Goal: Task Accomplishment & Management: Complete application form

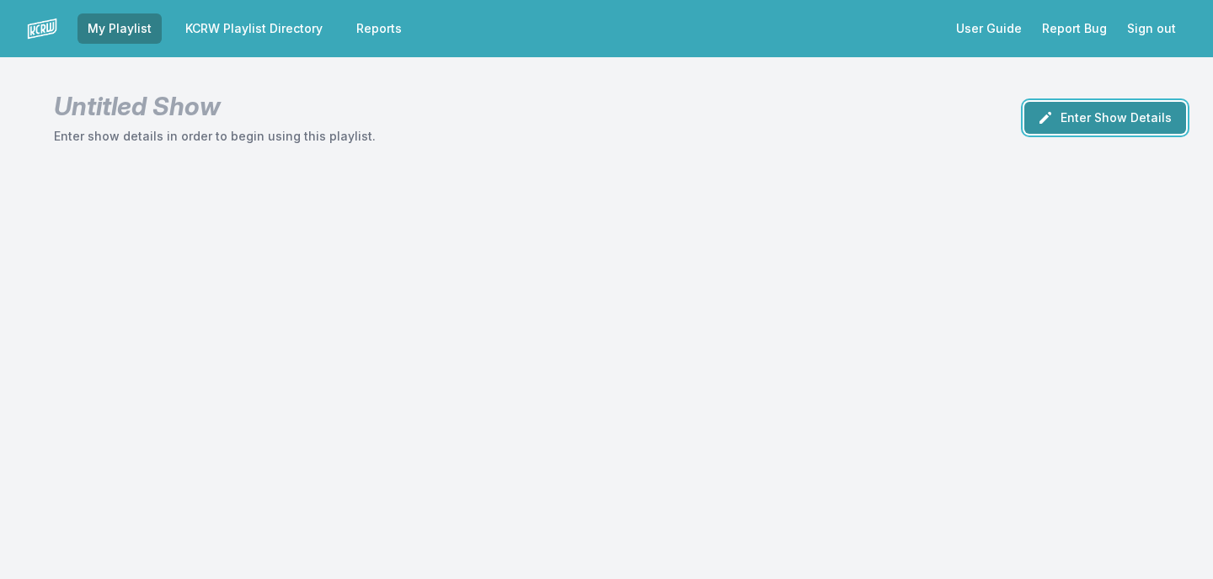
click at [1140, 122] on button "Enter Show Details" at bounding box center [1105, 118] width 162 height 32
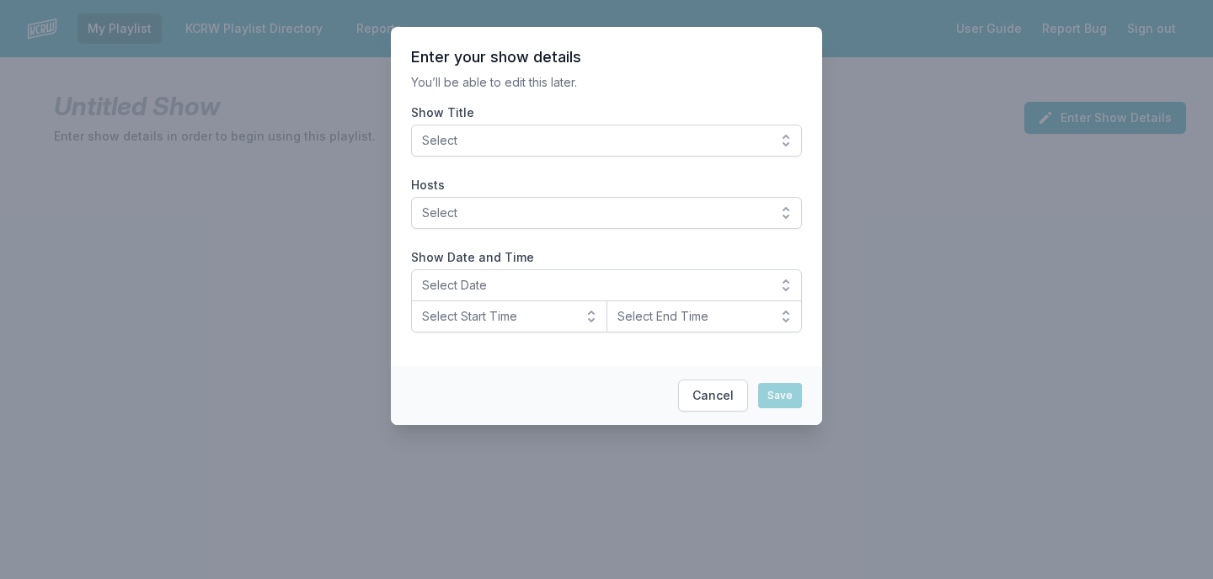
click at [729, 142] on span "Select" at bounding box center [594, 140] width 345 height 17
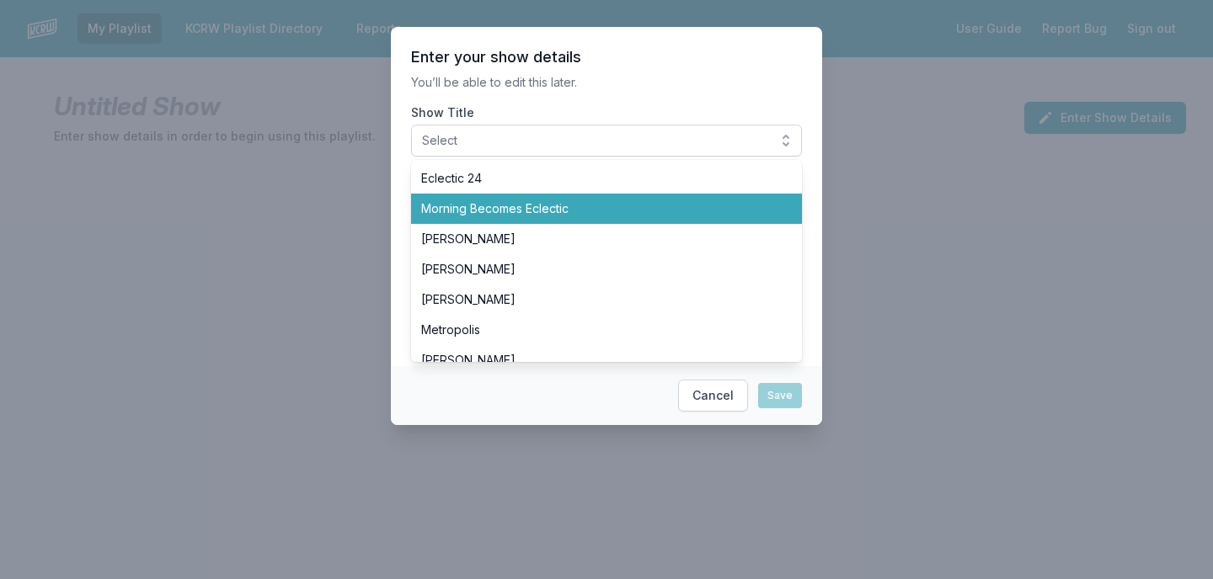
click at [689, 207] on span "Morning Becomes Eclectic" at bounding box center [596, 208] width 350 height 17
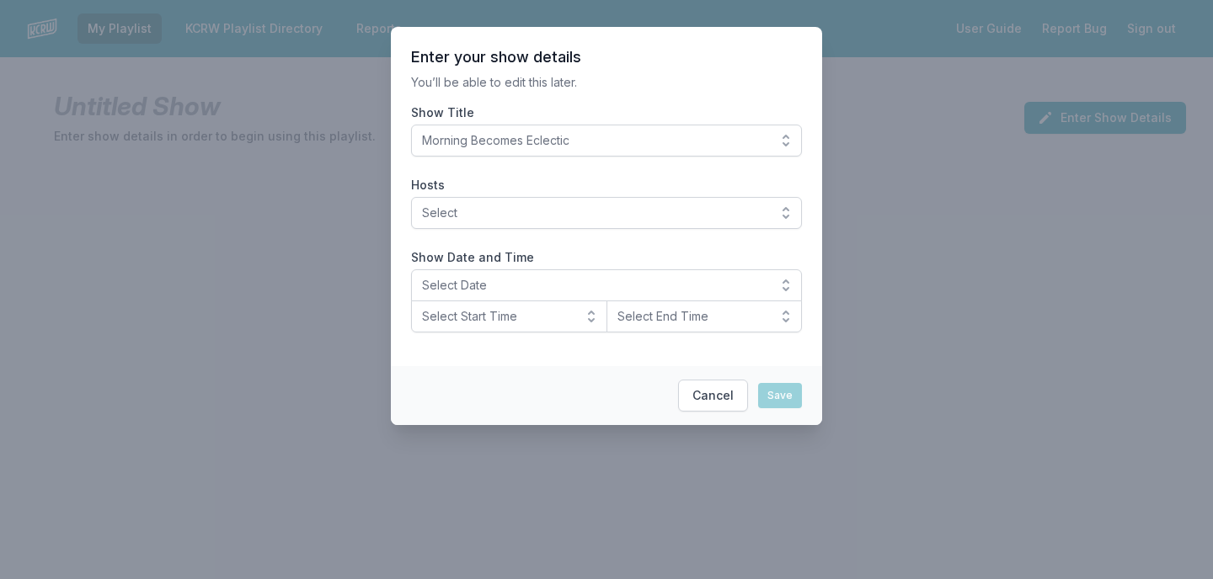
click at [697, 93] on section "Enter your show details You’ll be able to edit this later. Show Title Morning B…" at bounding box center [606, 196] width 431 height 339
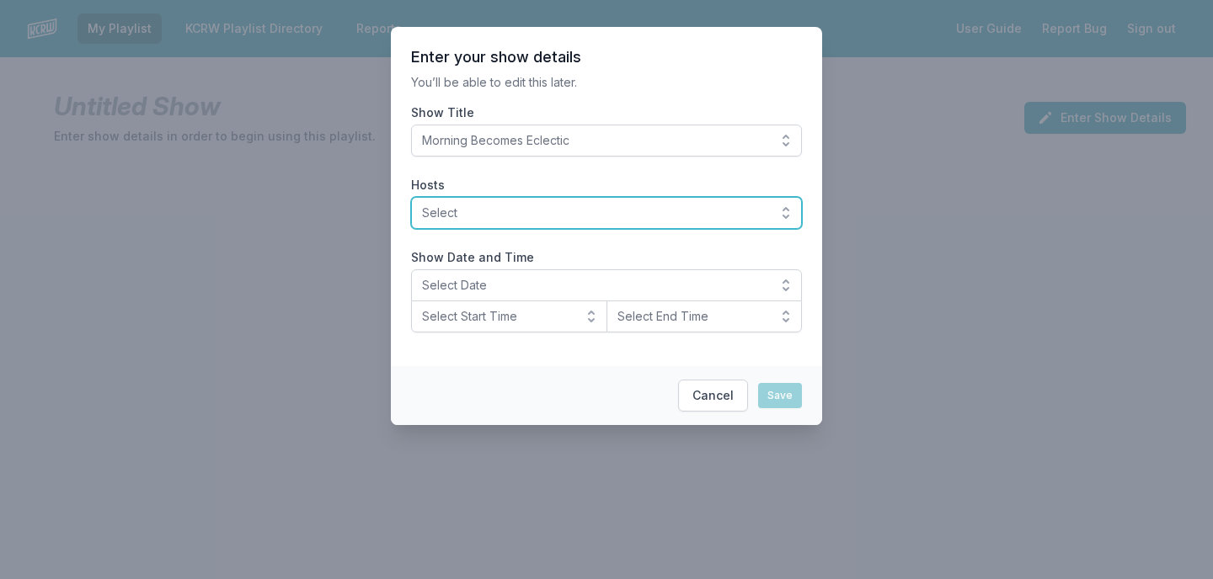
click at [591, 211] on span "Select" at bounding box center [594, 213] width 345 height 17
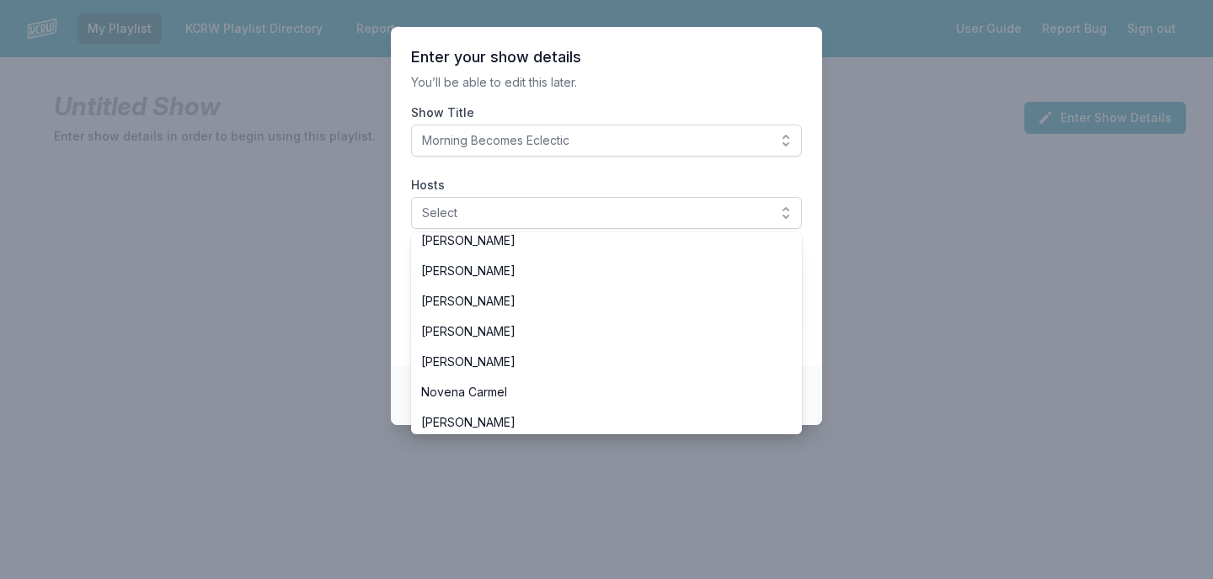
scroll to position [299, 0]
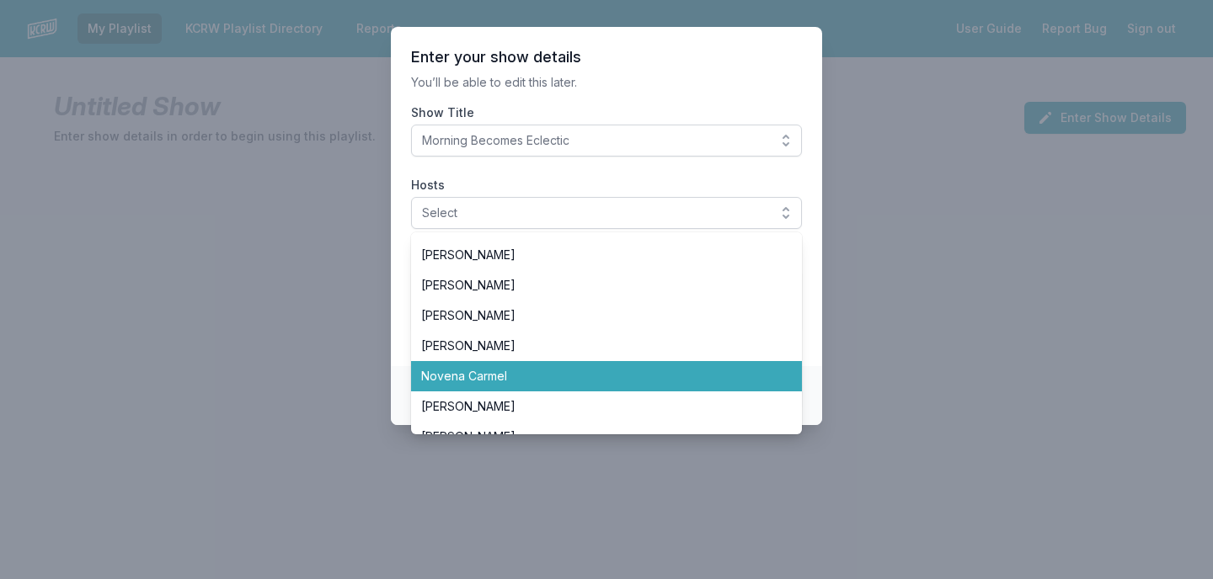
click at [514, 378] on span "Novena Carmel" at bounding box center [596, 376] width 350 height 17
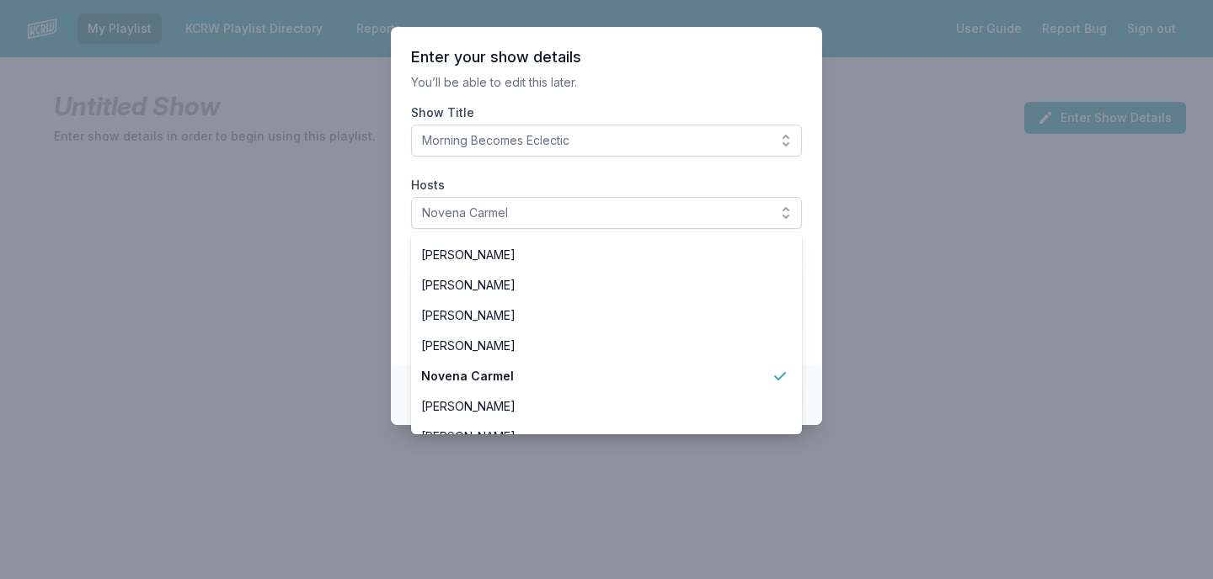
click at [664, 92] on section "Enter your show details You’ll be able to edit this later. Show Title Morning B…" at bounding box center [606, 196] width 431 height 339
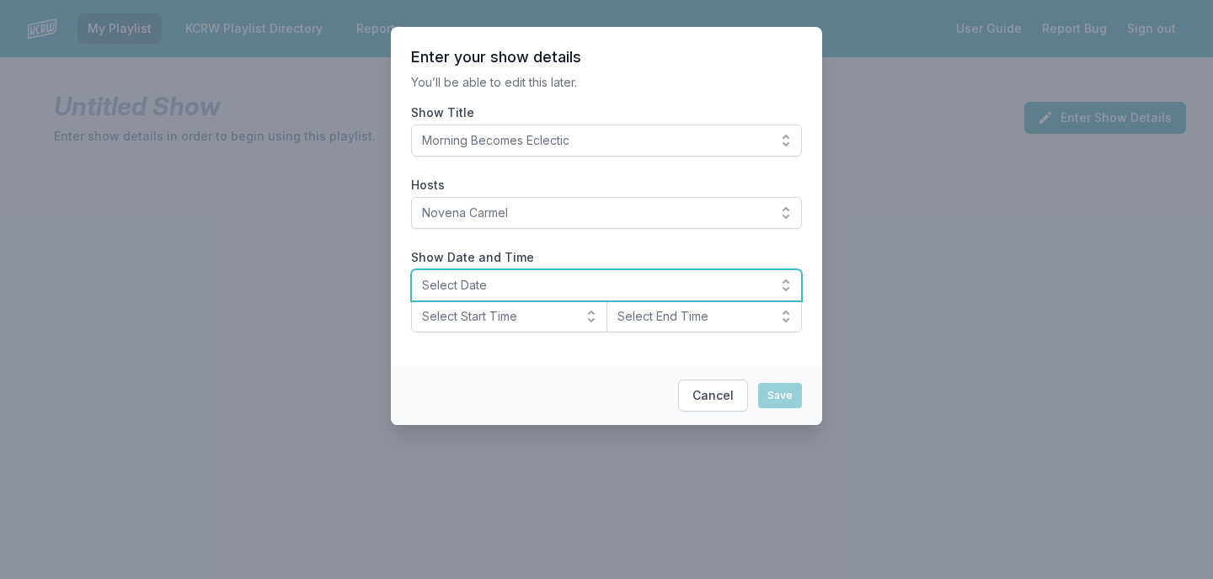
click at [499, 283] on span "Select Date" at bounding box center [594, 285] width 345 height 17
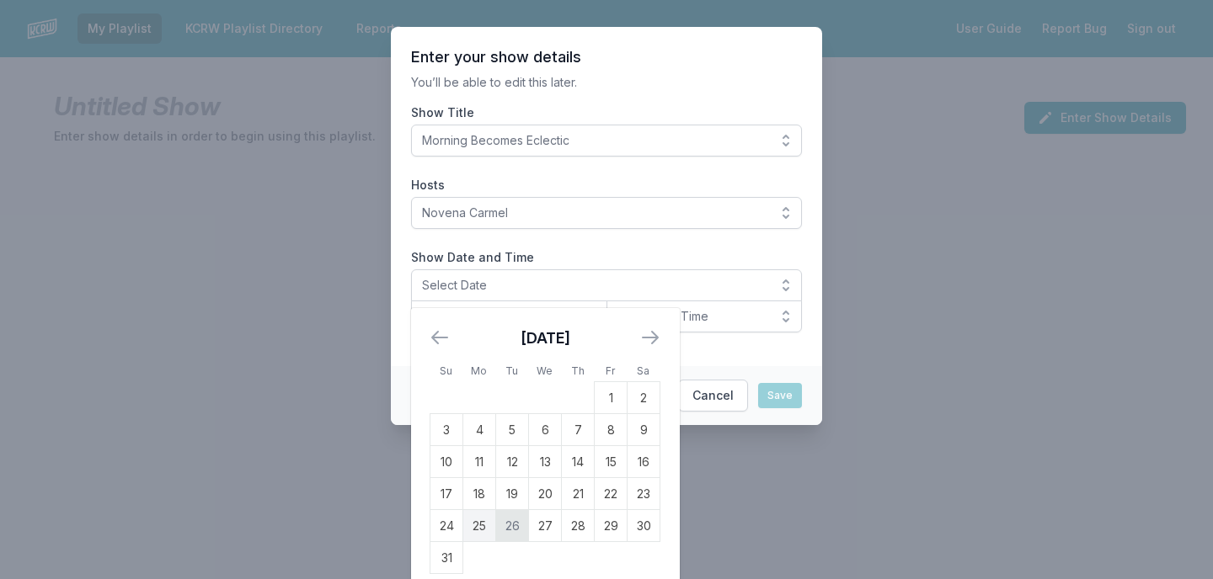
click at [505, 520] on td "26" at bounding box center [512, 526] width 33 height 32
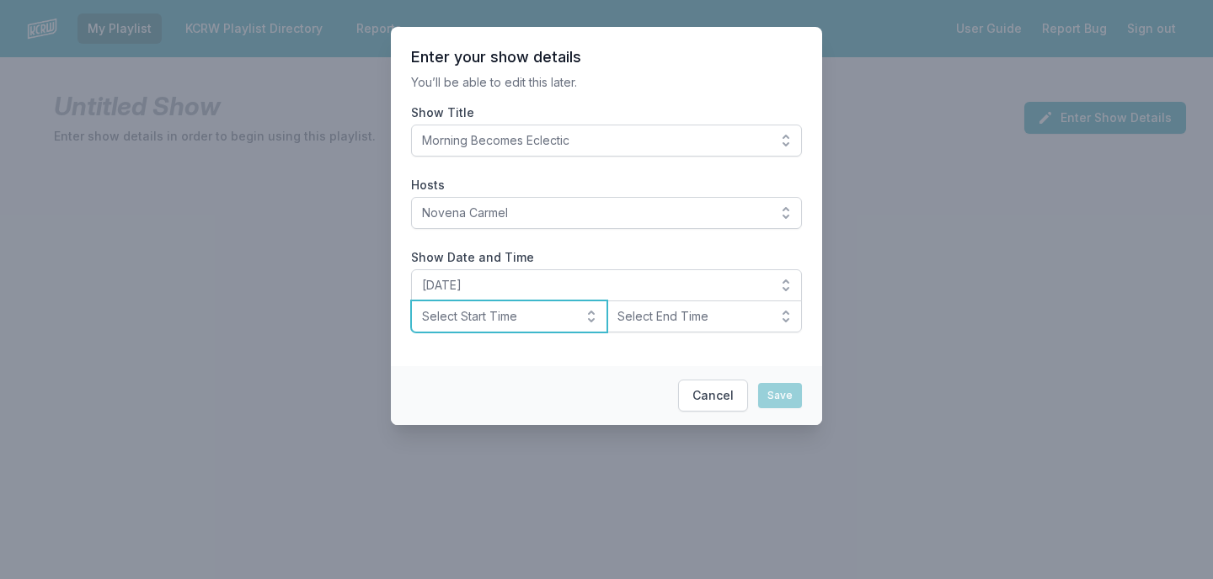
click at [551, 325] on button "Select Start Time" at bounding box center [509, 317] width 196 height 32
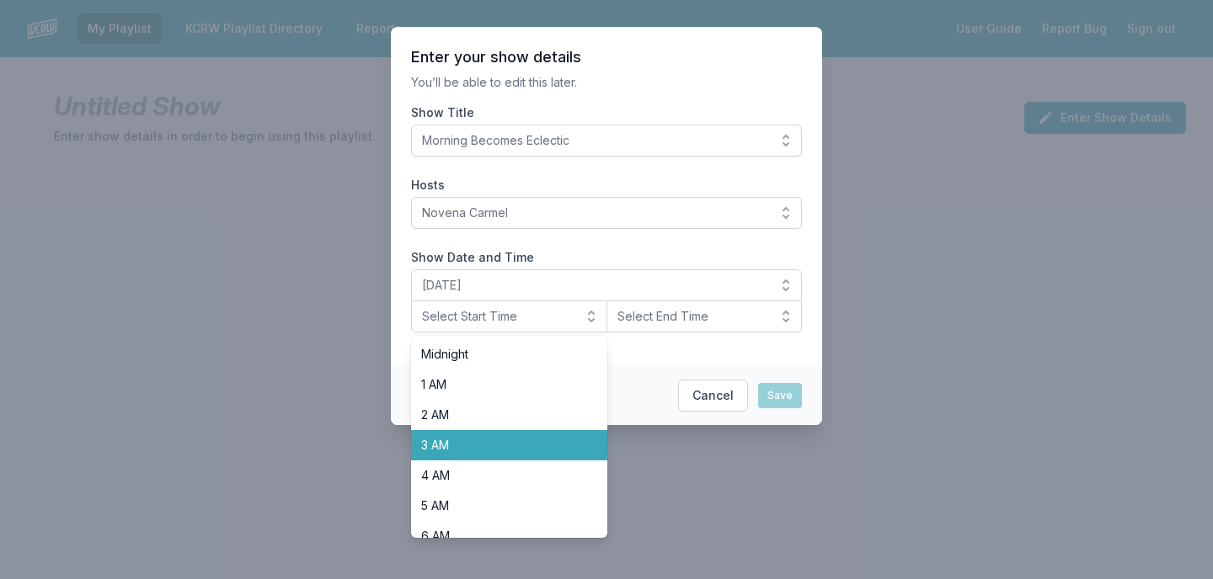
scroll to position [216, 0]
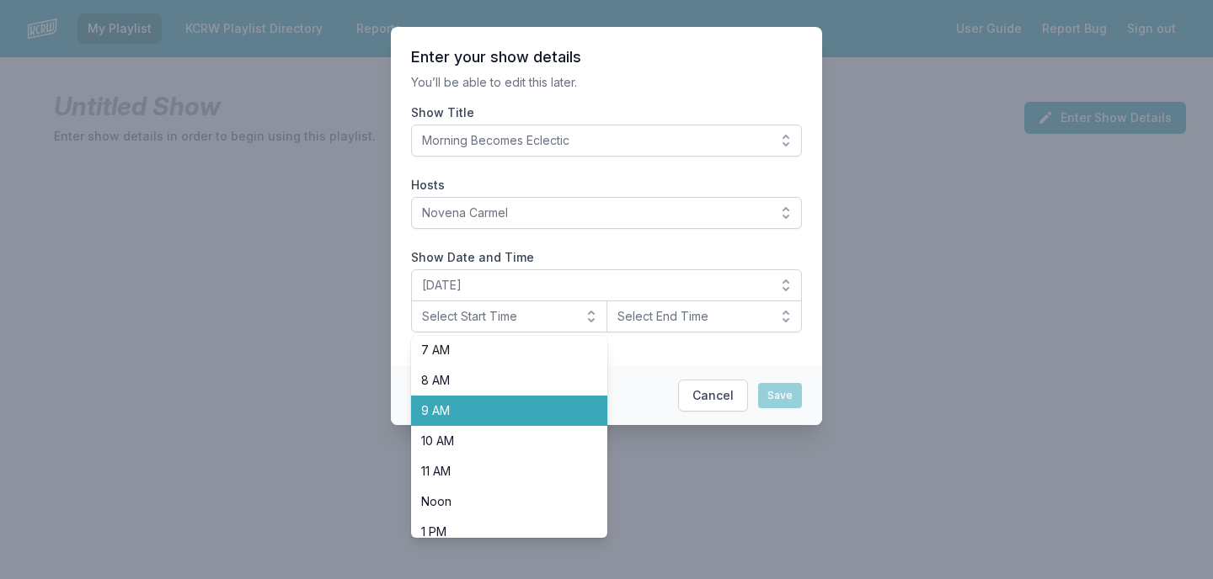
click at [544, 408] on span "9 AM" at bounding box center [499, 411] width 156 height 17
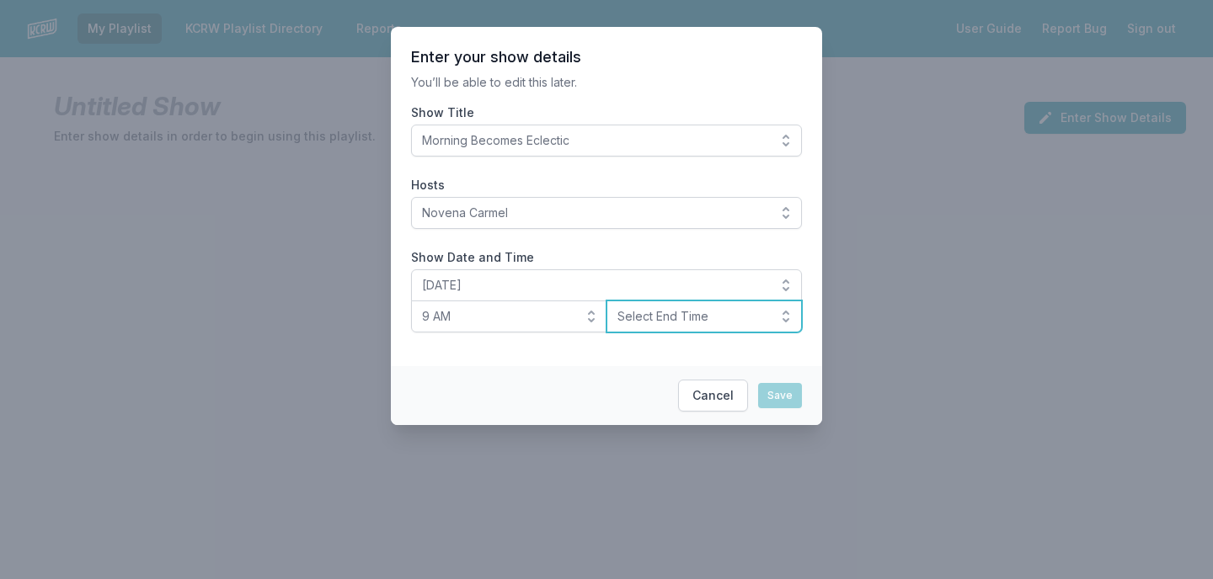
click at [701, 320] on span "Select End Time" at bounding box center [692, 316] width 151 height 17
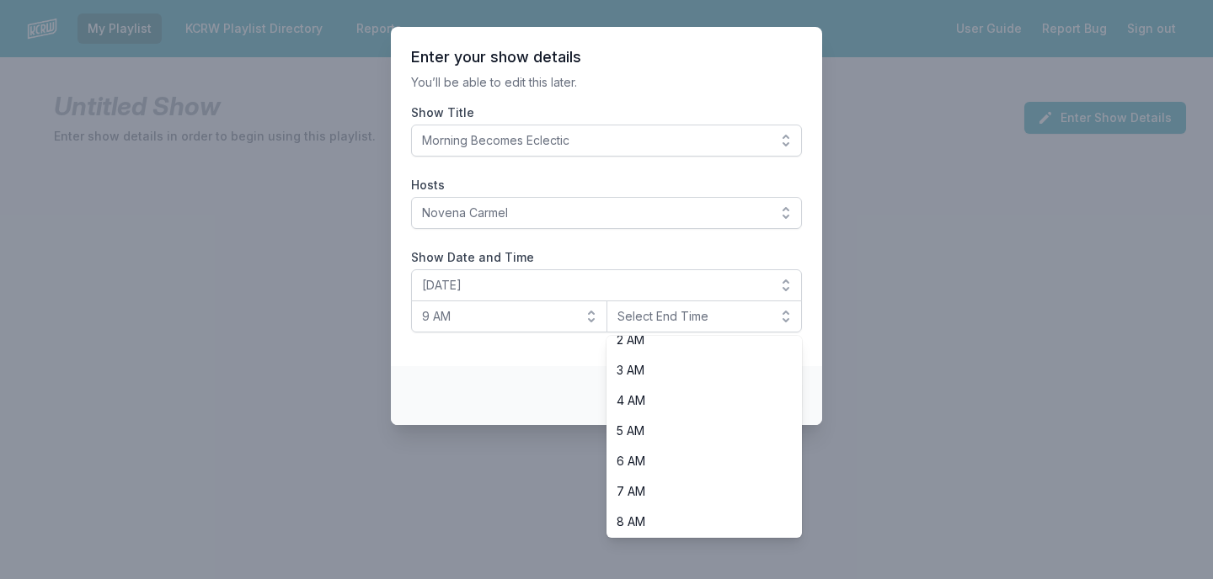
scroll to position [304, 0]
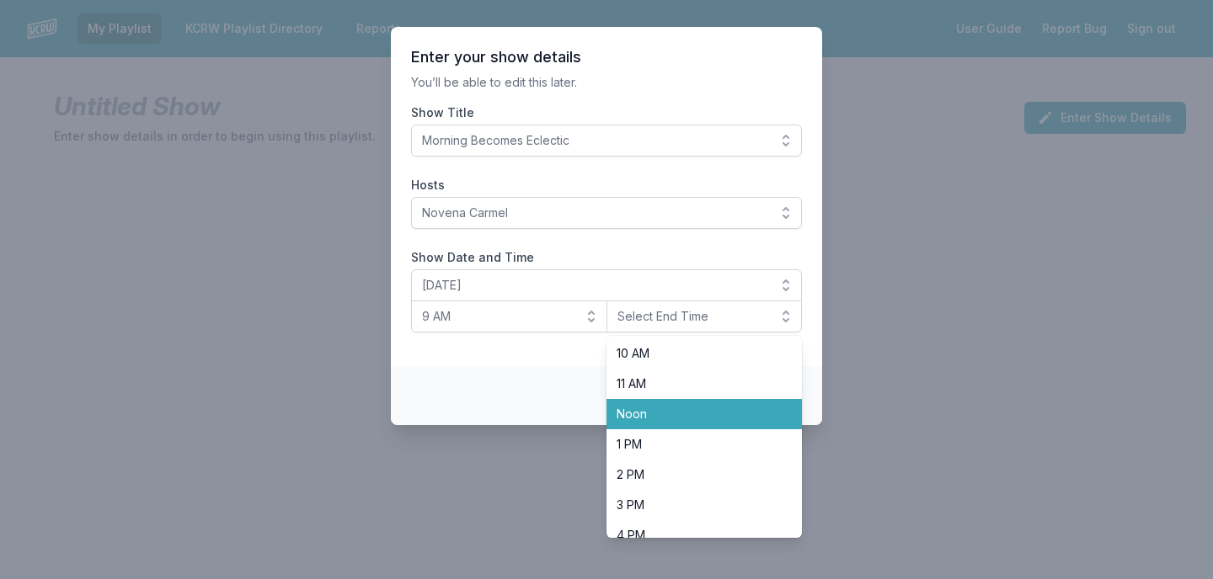
click at [692, 418] on span "Noon" at bounding box center [694, 414] width 156 height 17
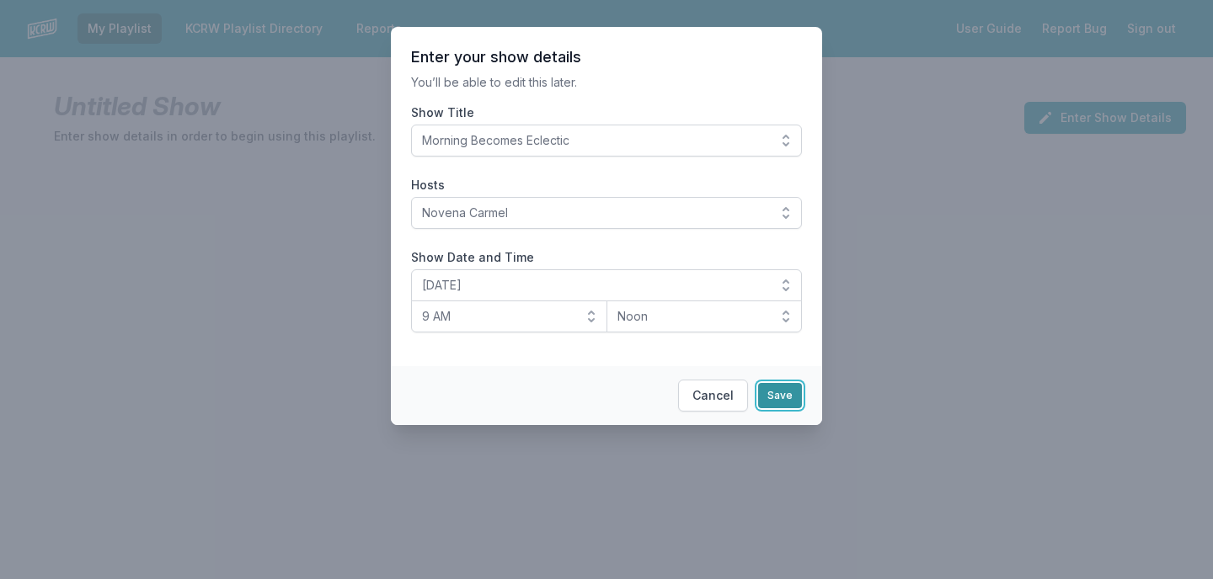
click at [771, 406] on button "Save" at bounding box center [780, 395] width 44 height 25
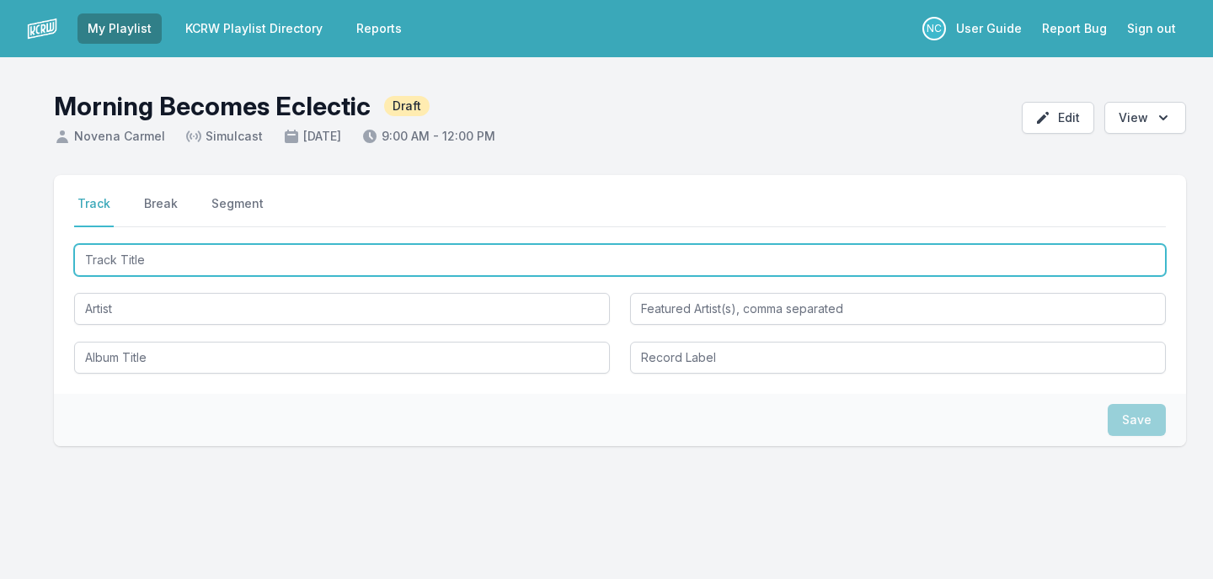
click at [755, 260] on input "Track Title" at bounding box center [619, 260] width 1091 height 32
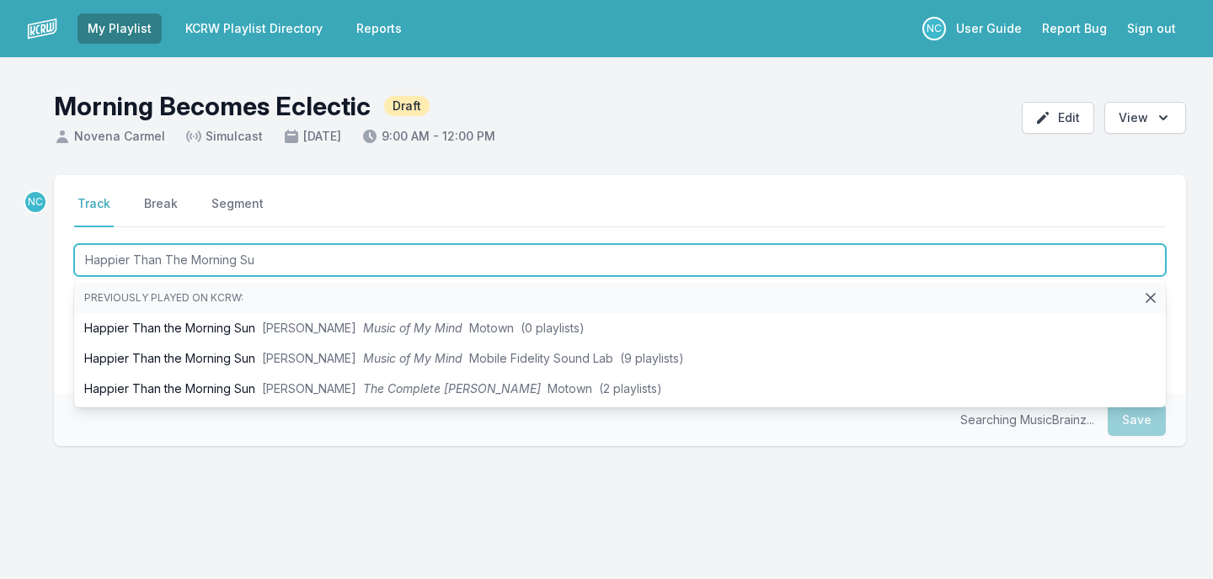
type input "Happier Than The Morning Sun"
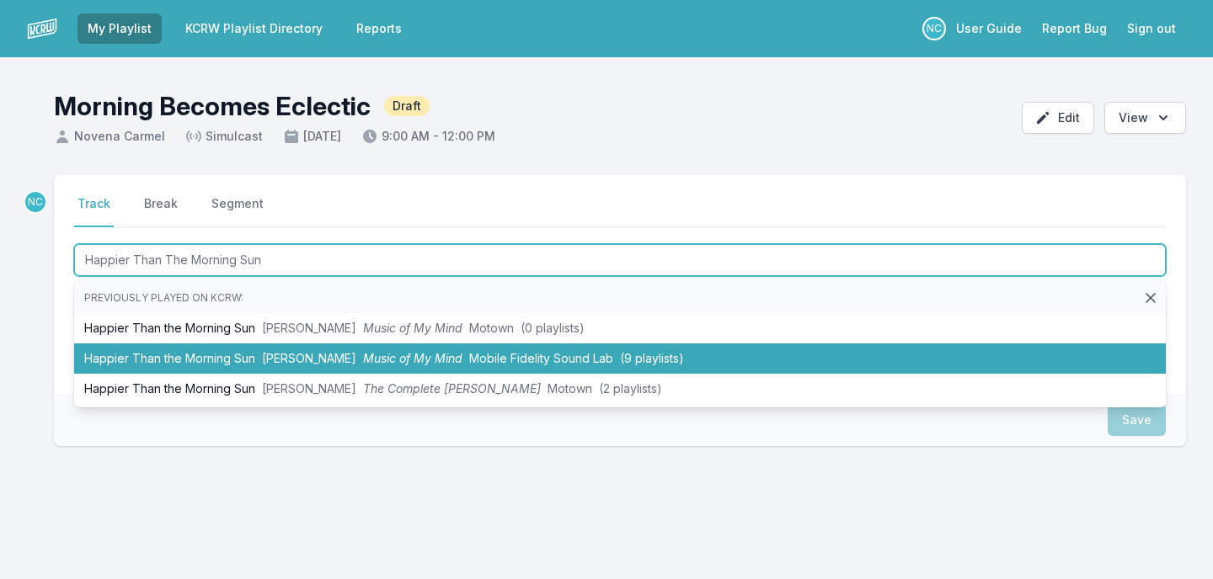
click at [649, 361] on span "(9 playlists)" at bounding box center [652, 358] width 64 height 14
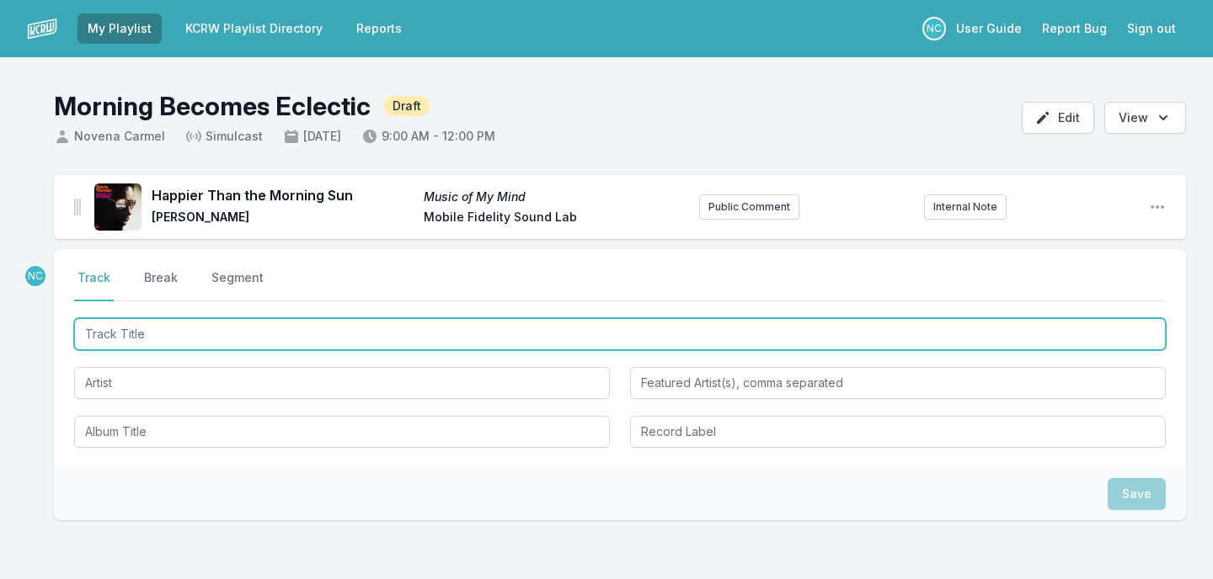
click at [359, 347] on input "Track Title" at bounding box center [619, 334] width 1091 height 32
click at [317, 335] on input "Track Title" at bounding box center [619, 334] width 1091 height 32
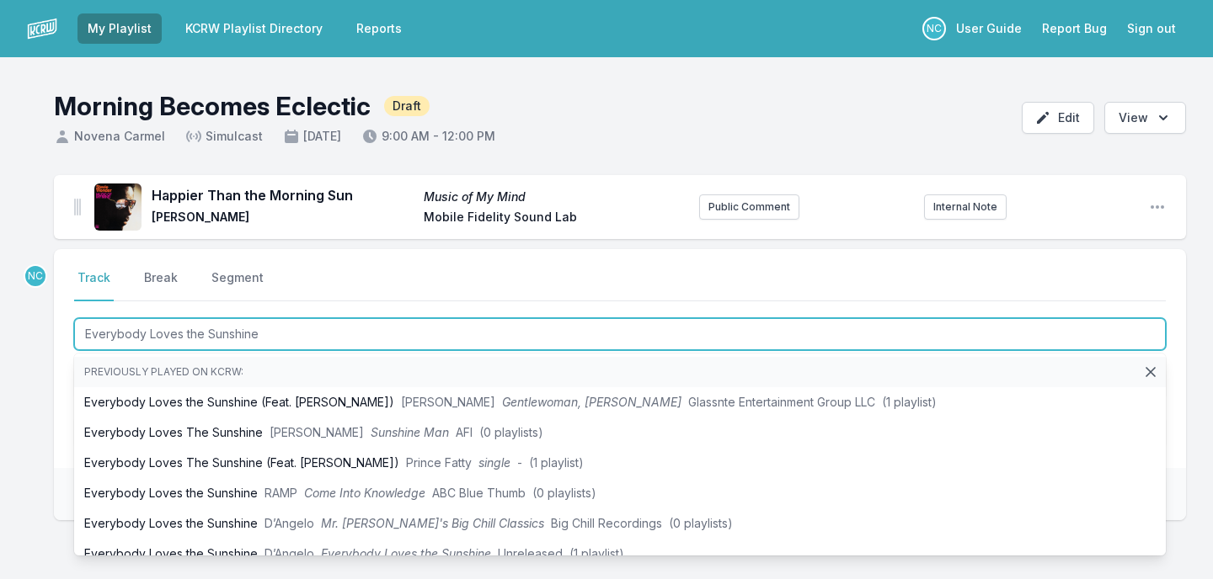
type input "Everybody Loves the Sunshine"
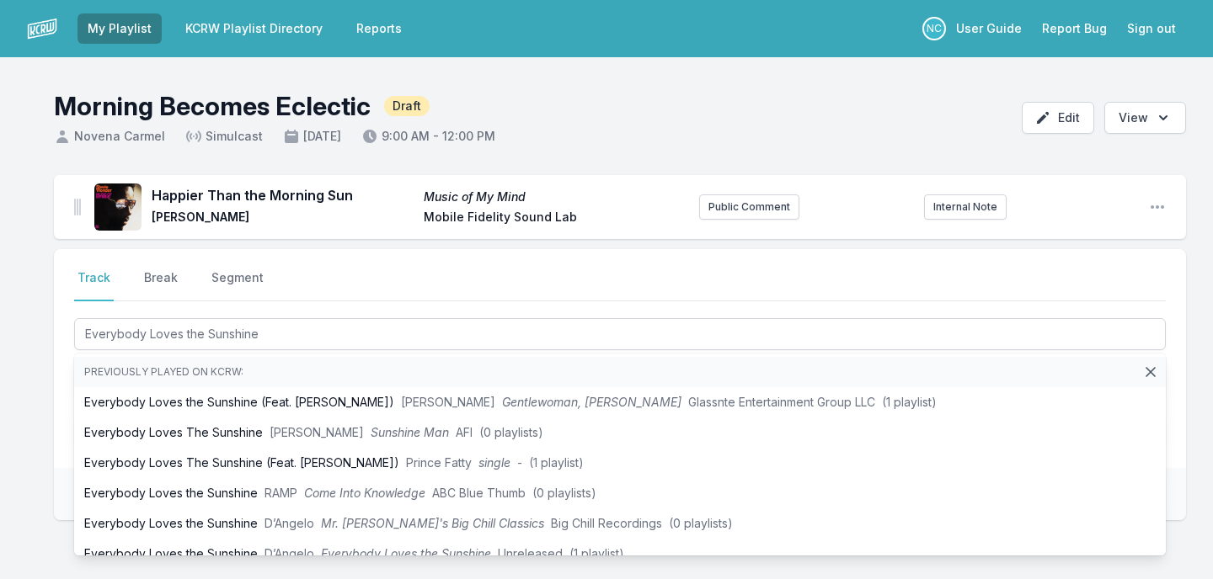
click at [45, 381] on div "Happier Than the Morning Sun Music of My Mind [PERSON_NAME] Mobile Fidelity Sou…" at bounding box center [606, 428] width 1213 height 507
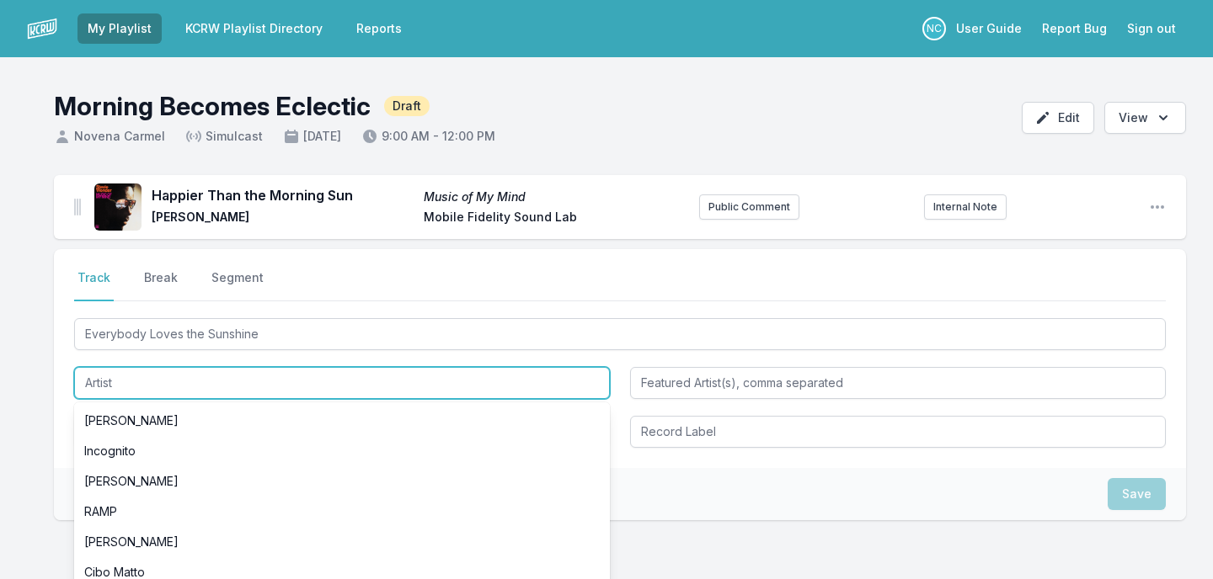
click at [127, 387] on input "Artist" at bounding box center [342, 383] width 536 height 32
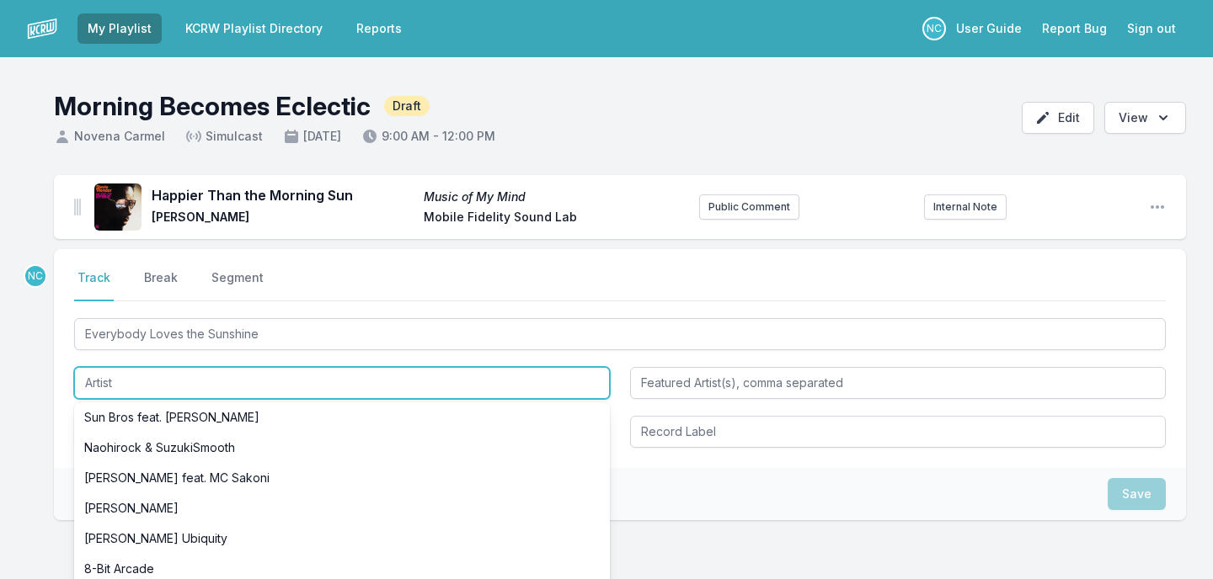
scroll to position [856, 0]
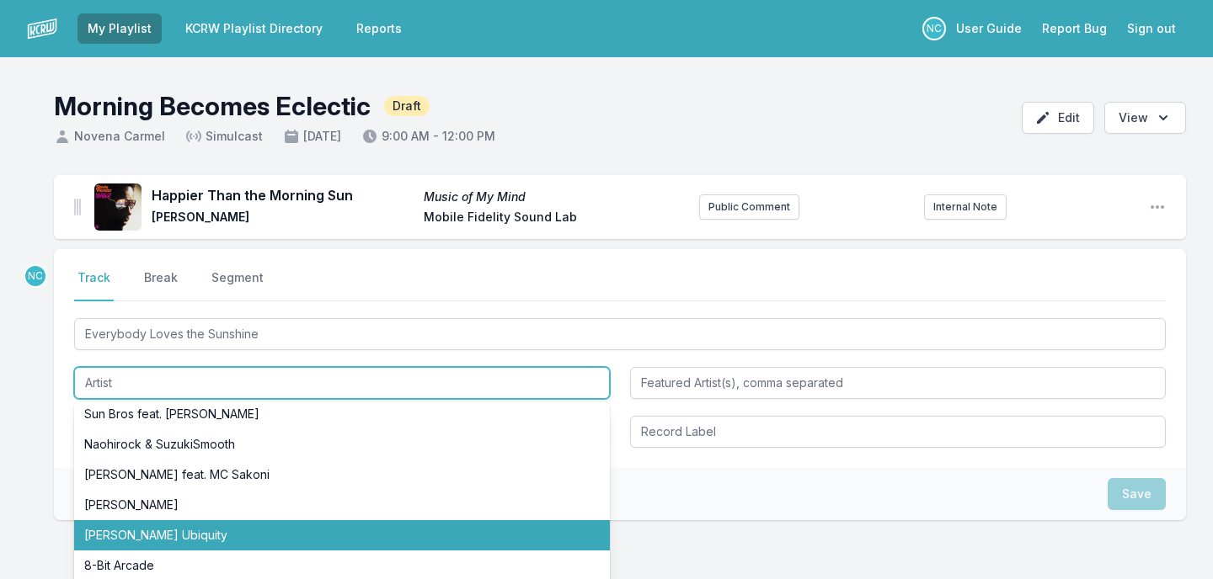
click at [88, 532] on li "[PERSON_NAME] Ubiquity" at bounding box center [342, 535] width 536 height 30
type input "[PERSON_NAME] Ubiquity"
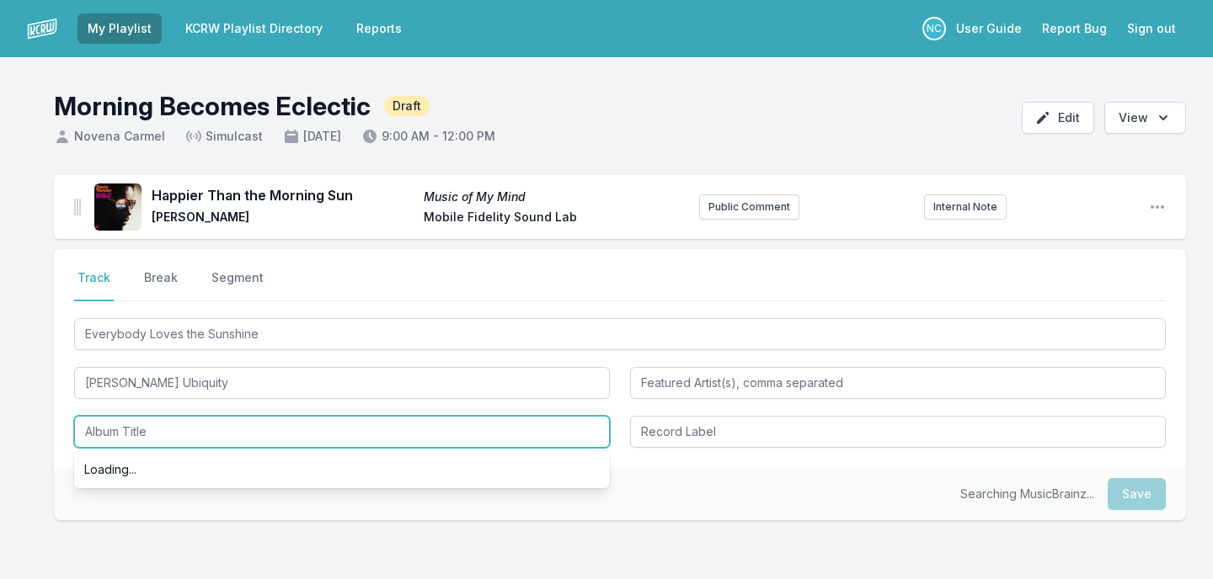
click at [133, 432] on input "Album Title" at bounding box center [342, 432] width 536 height 32
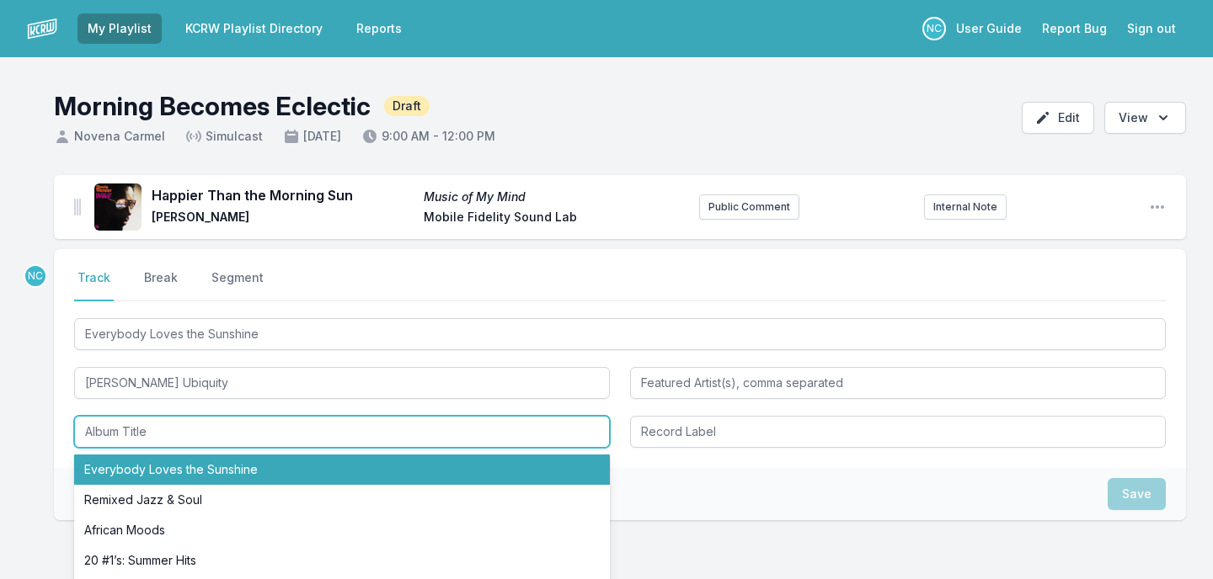
click at [141, 464] on li "Everybody Loves the Sunshine" at bounding box center [342, 470] width 536 height 30
type input "Everybody Loves the Sunshine"
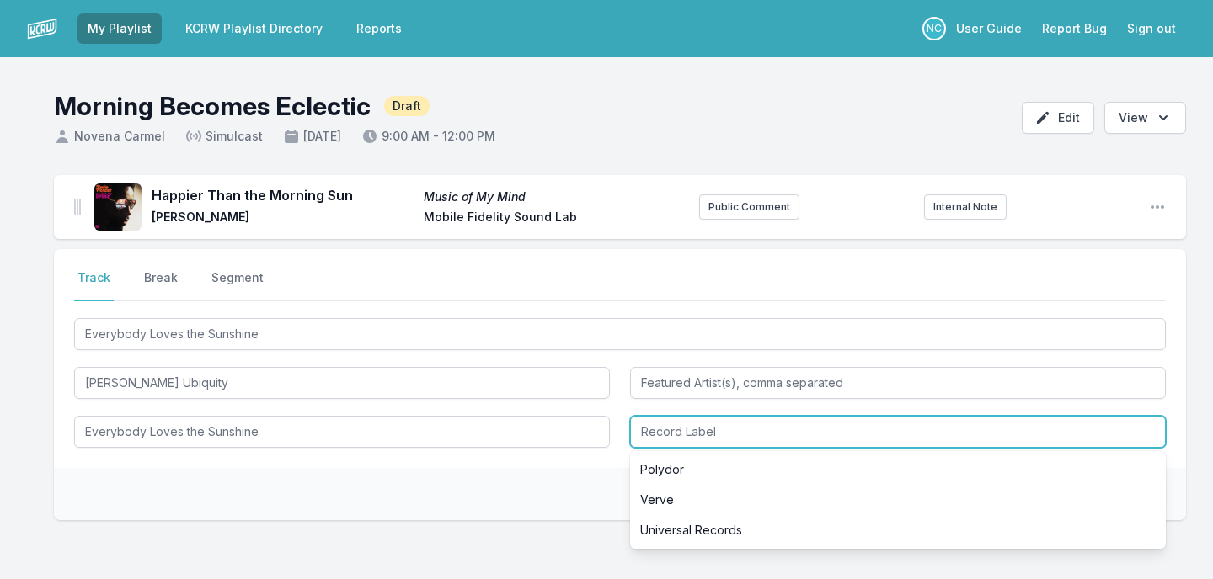
click at [722, 424] on input "Record Label" at bounding box center [898, 432] width 536 height 32
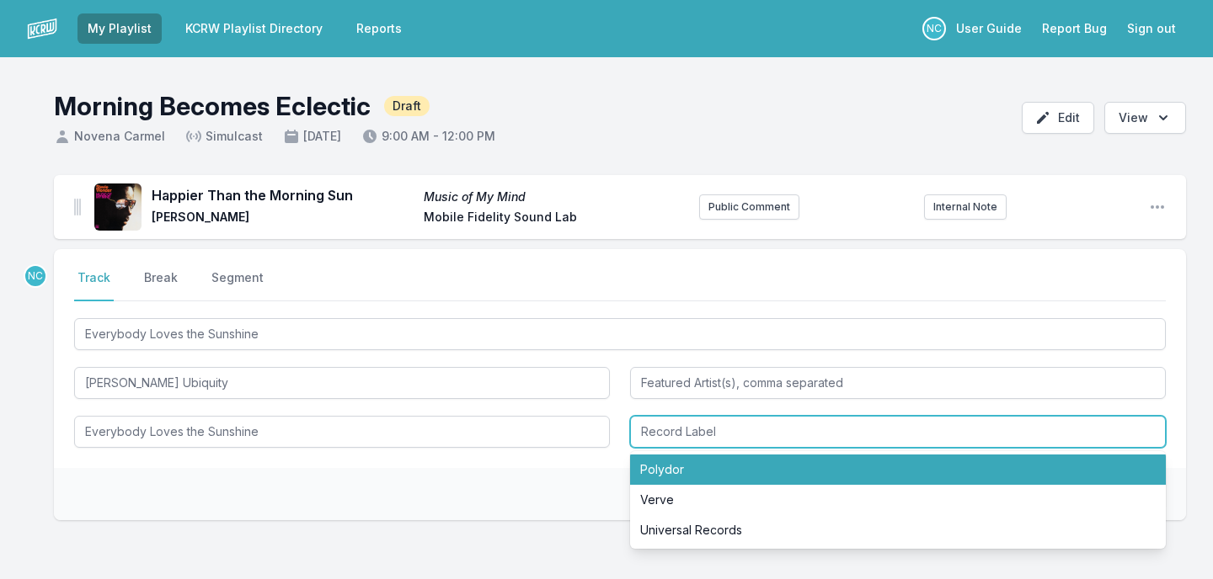
click at [723, 462] on li "Polydor" at bounding box center [898, 470] width 536 height 30
type input "Polydor"
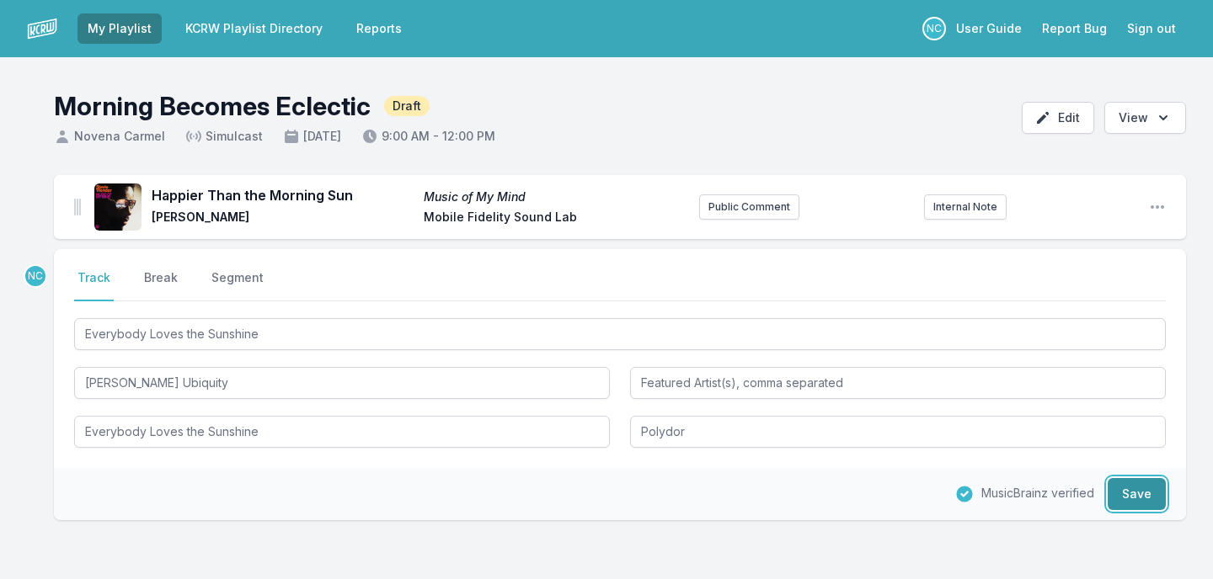
click at [1130, 502] on button "Save" at bounding box center [1136, 494] width 58 height 32
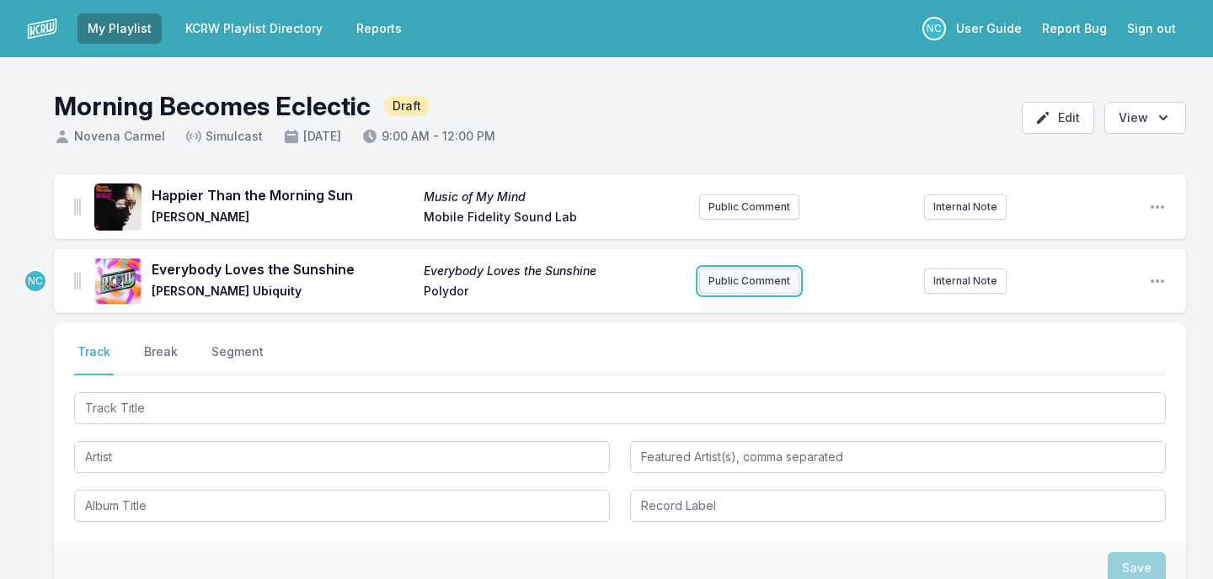
click at [758, 273] on button "Public Comment" at bounding box center [749, 281] width 100 height 25
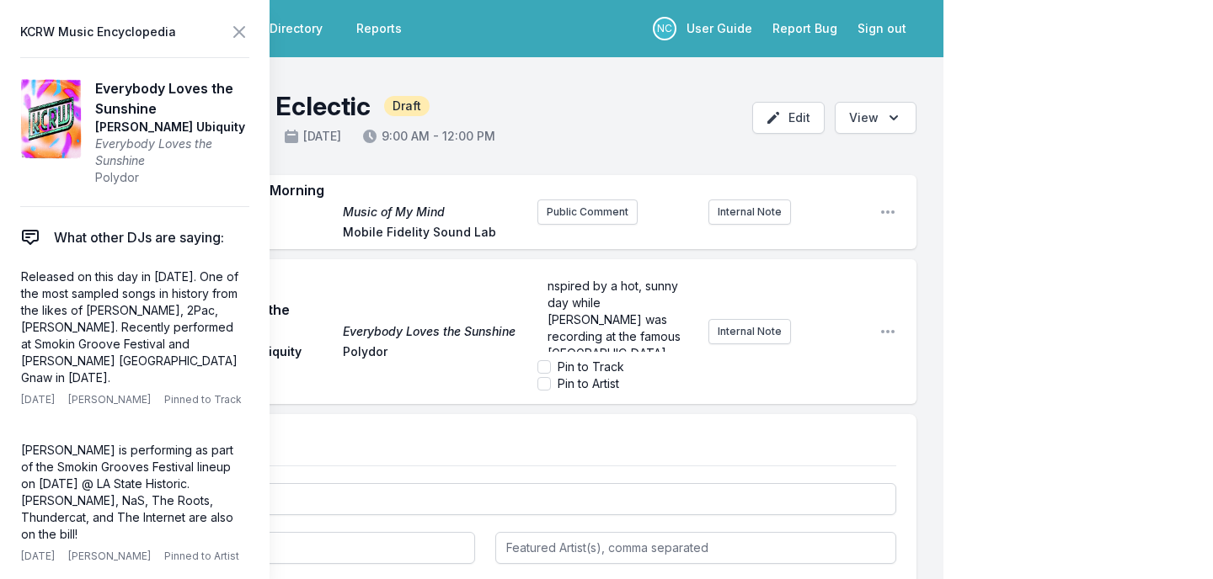
click at [547, 288] on span "nspired by a hot, sunny day while [PERSON_NAME] was recording at the famous [GE…" at bounding box center [615, 328] width 136 height 99
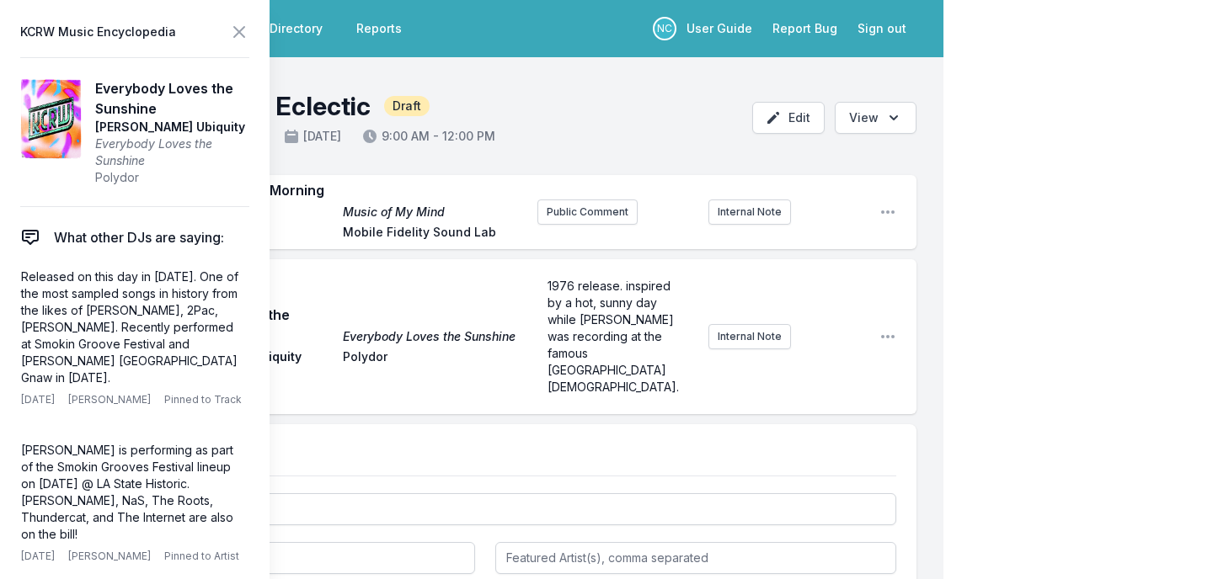
click at [1011, 286] on div "My Playlist KCRW Playlist Directory Reports NC User Guide Report Bug Sign out M…" at bounding box center [606, 428] width 1213 height 857
click at [240, 34] on icon at bounding box center [239, 32] width 10 height 10
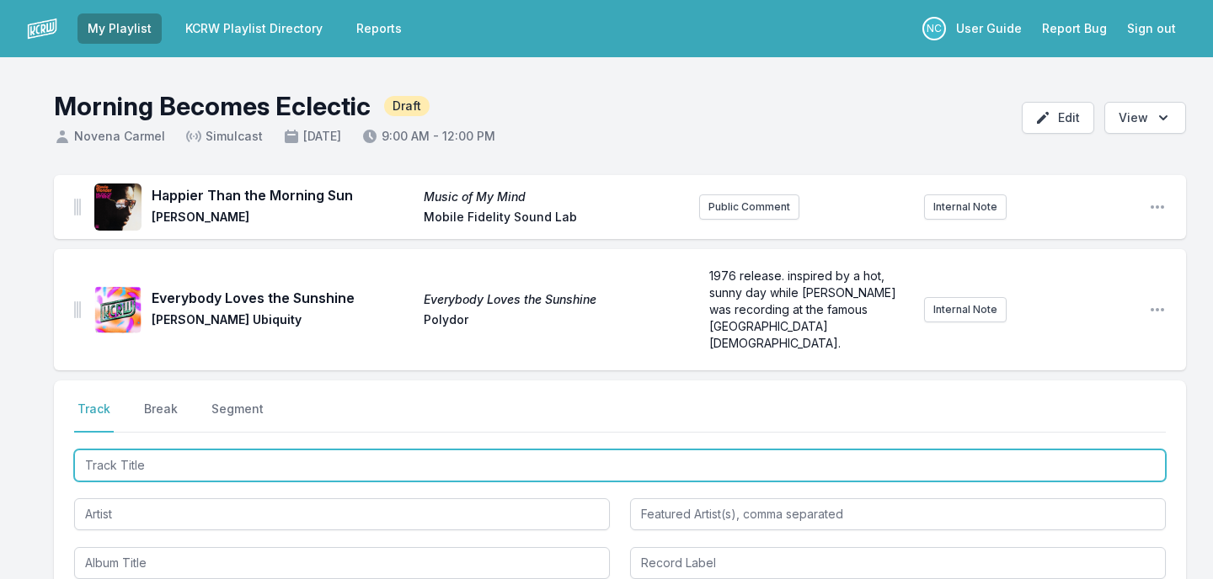
click at [264, 456] on input "Track Title" at bounding box center [619, 466] width 1091 height 32
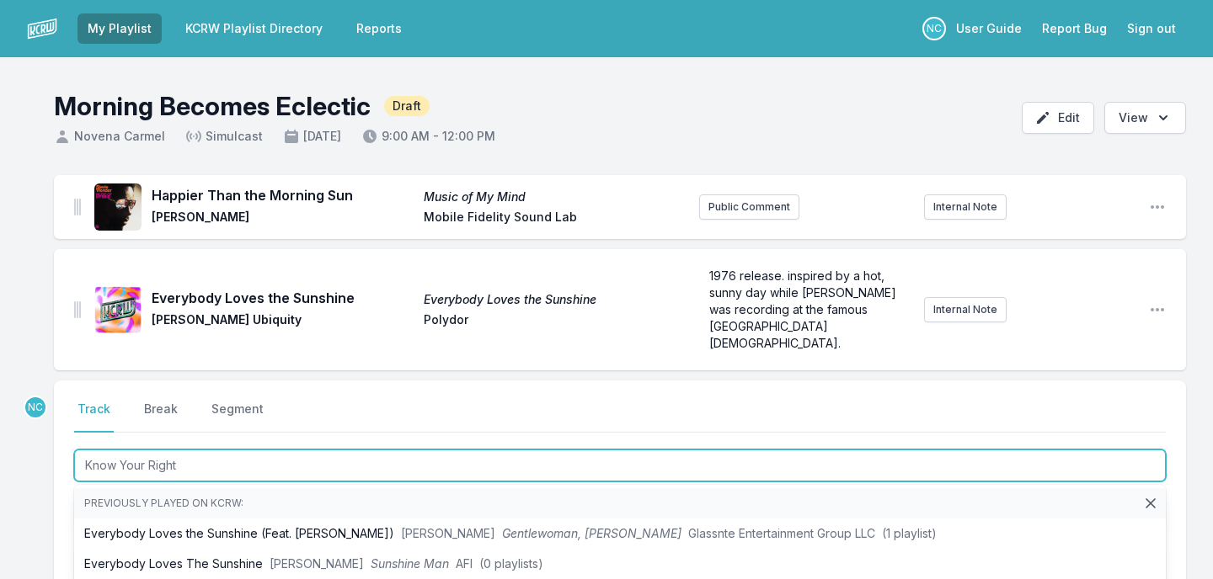
type input "Know Your Rights"
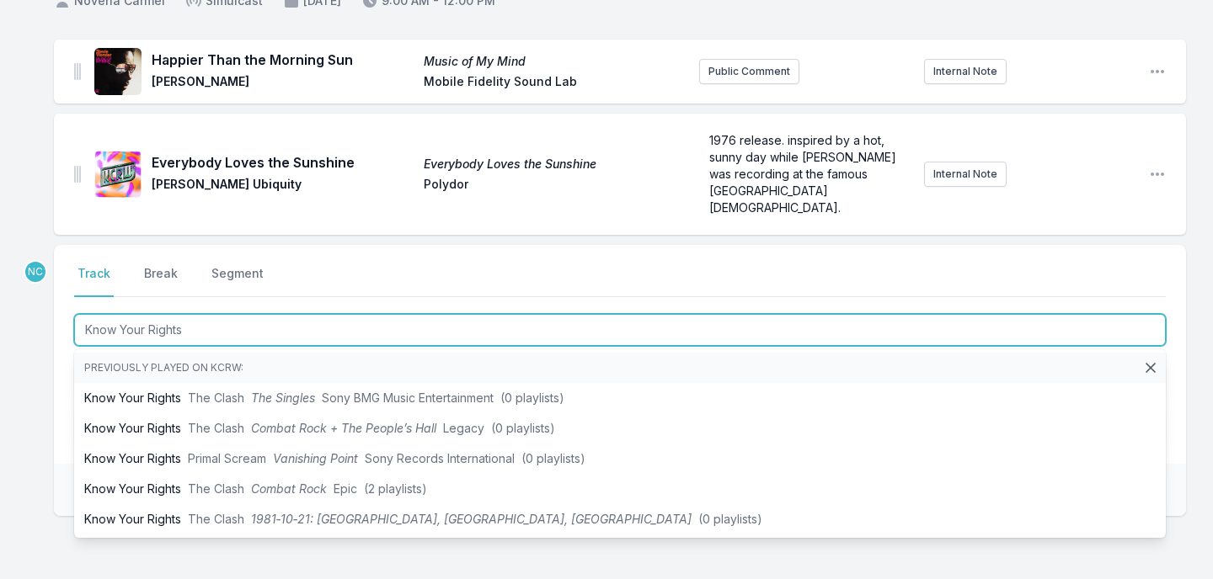
scroll to position [137, 0]
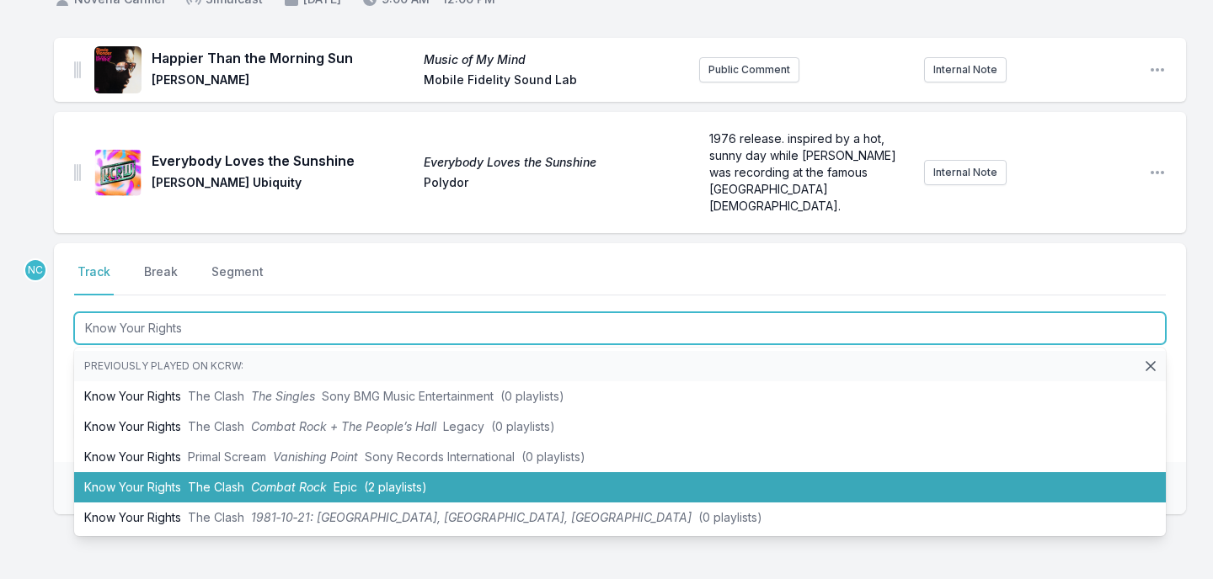
click at [266, 480] on span "Combat Rock" at bounding box center [289, 487] width 76 height 14
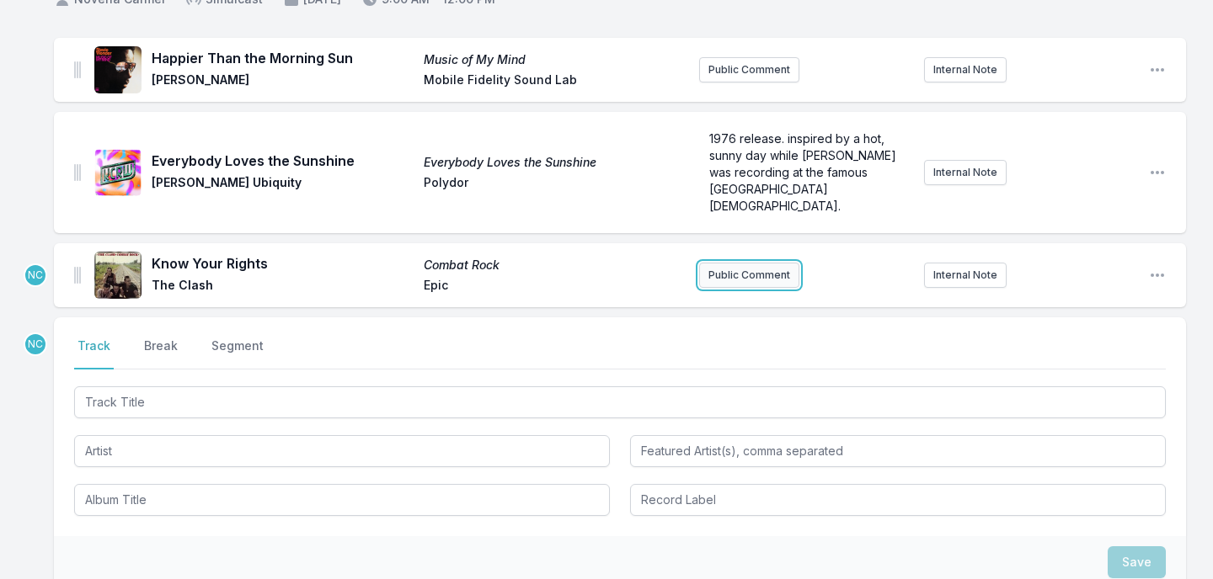
click at [722, 263] on button "Public Comment" at bounding box center [749, 275] width 100 height 25
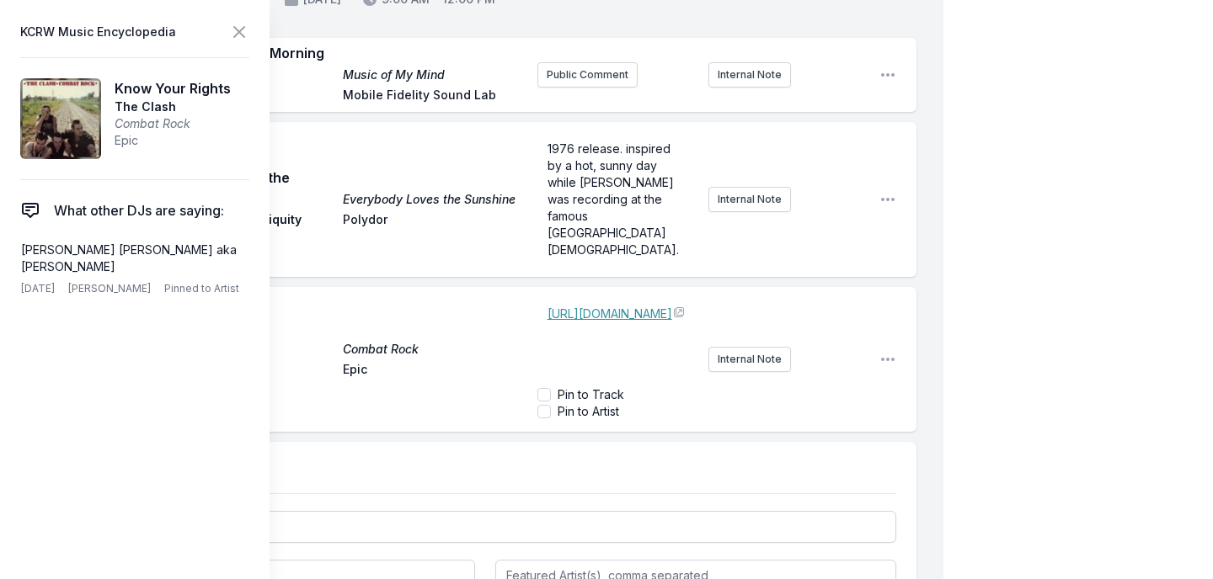
click at [547, 307] on span "[URL][DOMAIN_NAME]" at bounding box center [609, 314] width 125 height 14
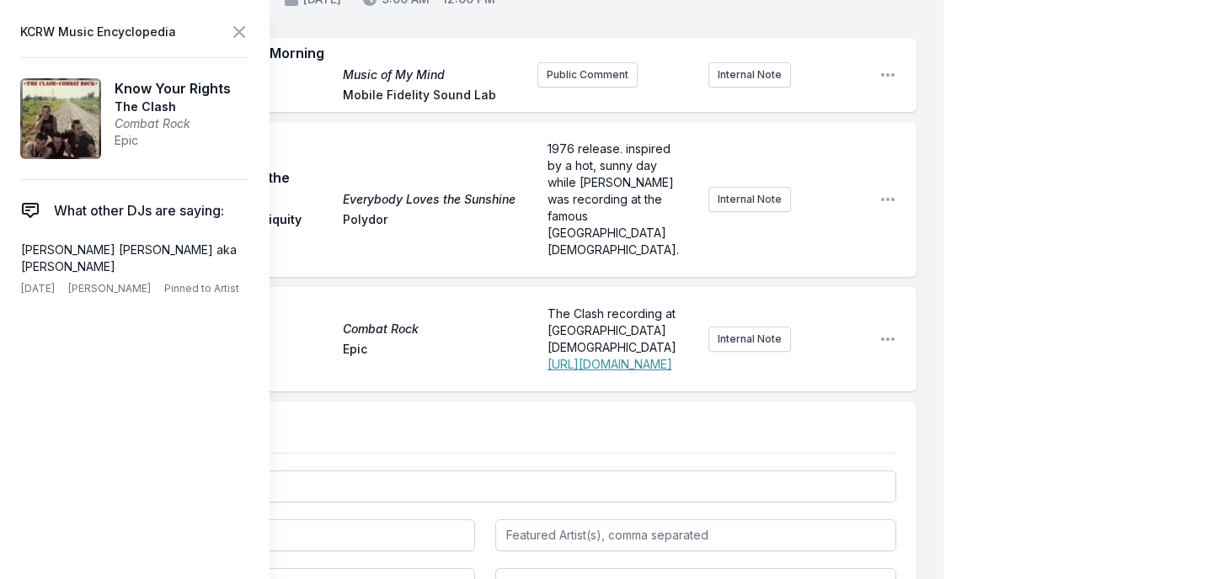
click at [970, 317] on div "My Playlist KCRW Playlist Directory Reports NC User Guide Report Bug Sign out M…" at bounding box center [606, 349] width 1213 height 972
click at [619, 307] on span "The Clash recording at [GEOGRAPHIC_DATA][DEMOGRAPHIC_DATA]" at bounding box center [612, 331] width 131 height 48
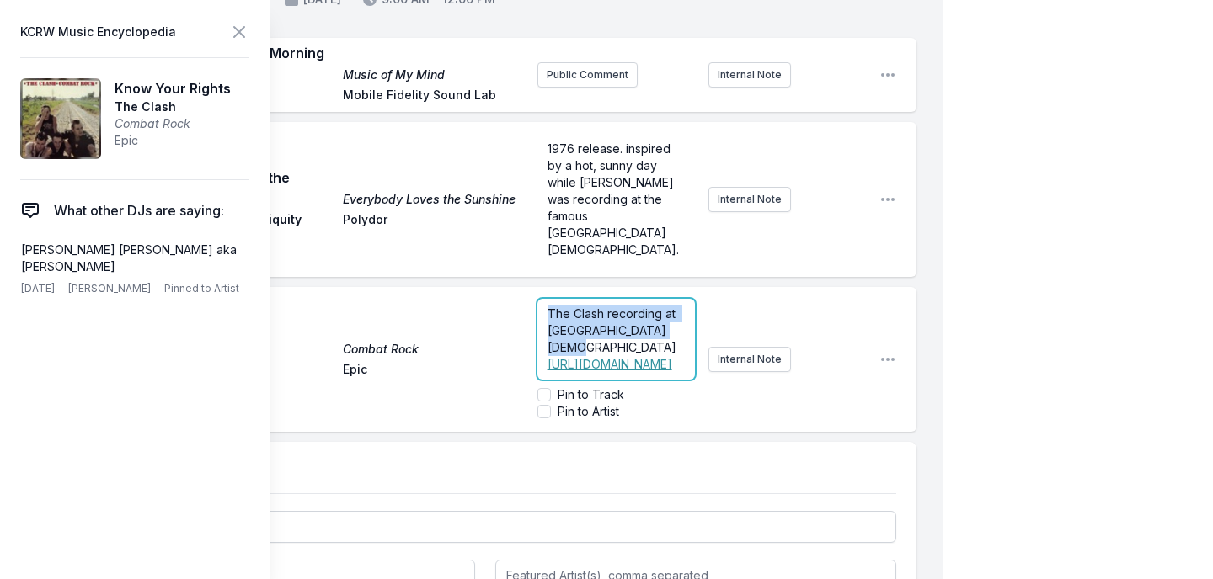
drag, startPoint x: 670, startPoint y: 291, endPoint x: 512, endPoint y: 285, distance: 158.4
click at [512, 287] on div "Know Your Rights Combat Rock The Clash Epic The Clash recording at [GEOGRAPHIC_…" at bounding box center [485, 359] width 862 height 145
paste div
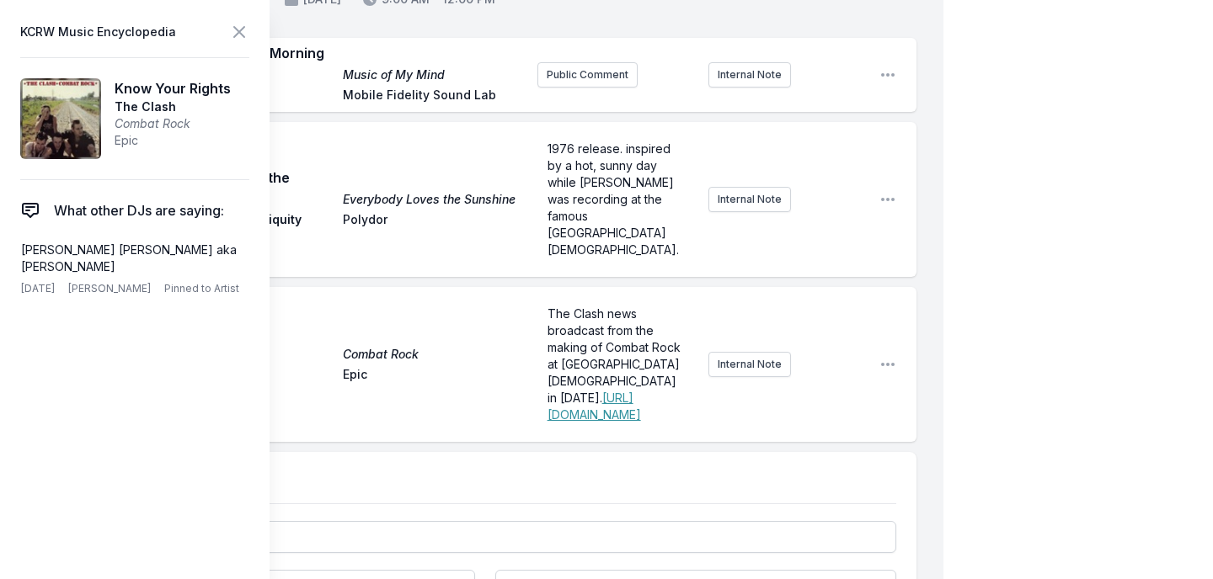
scroll to position [0, 0]
click at [1085, 246] on div "My Playlist KCRW Playlist Directory Reports NC User Guide Report Bug Sign out M…" at bounding box center [606, 374] width 1213 height 1022
click at [236, 35] on icon at bounding box center [239, 32] width 10 height 10
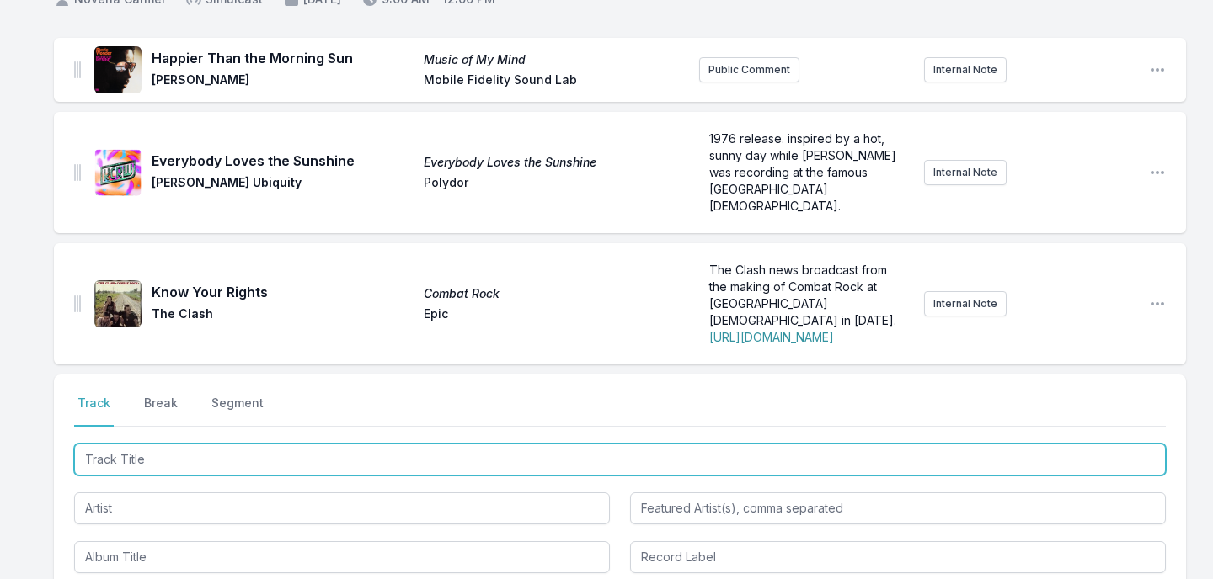
click at [180, 444] on input "Track Title" at bounding box center [619, 460] width 1091 height 32
type input "Self Control"
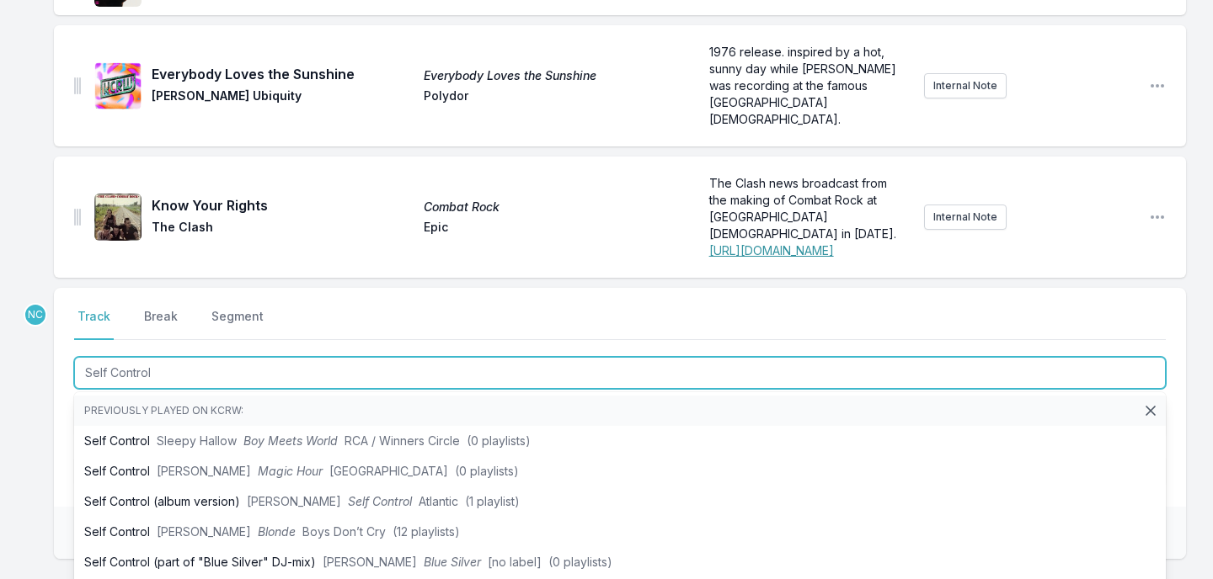
scroll to position [7, 0]
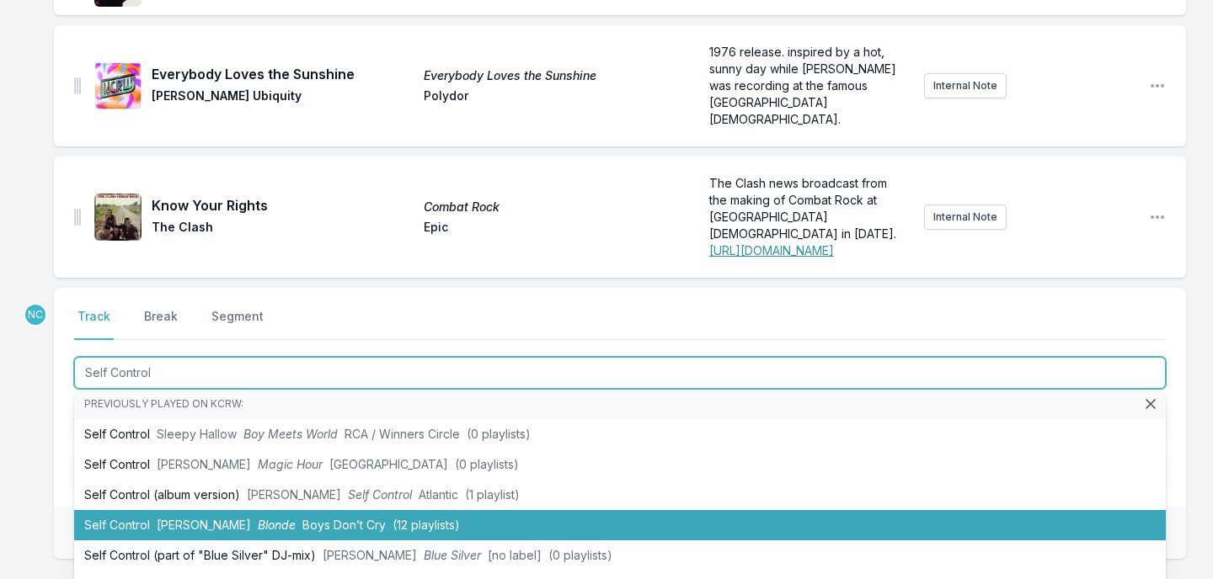
click at [184, 518] on span "[PERSON_NAME]" at bounding box center [204, 525] width 94 height 14
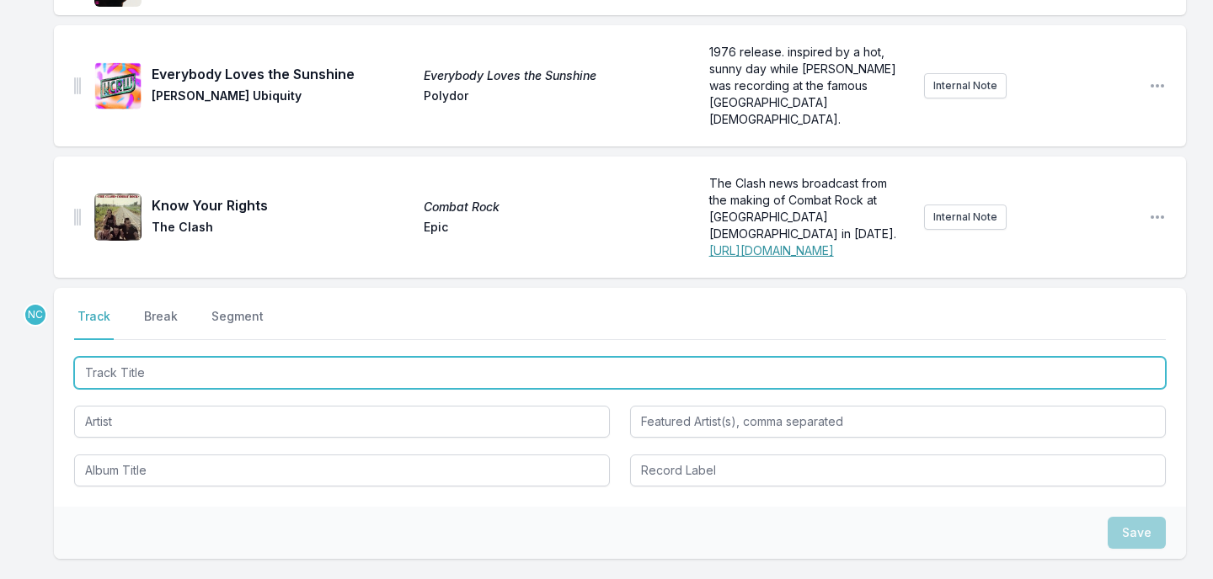
scroll to position [298, 0]
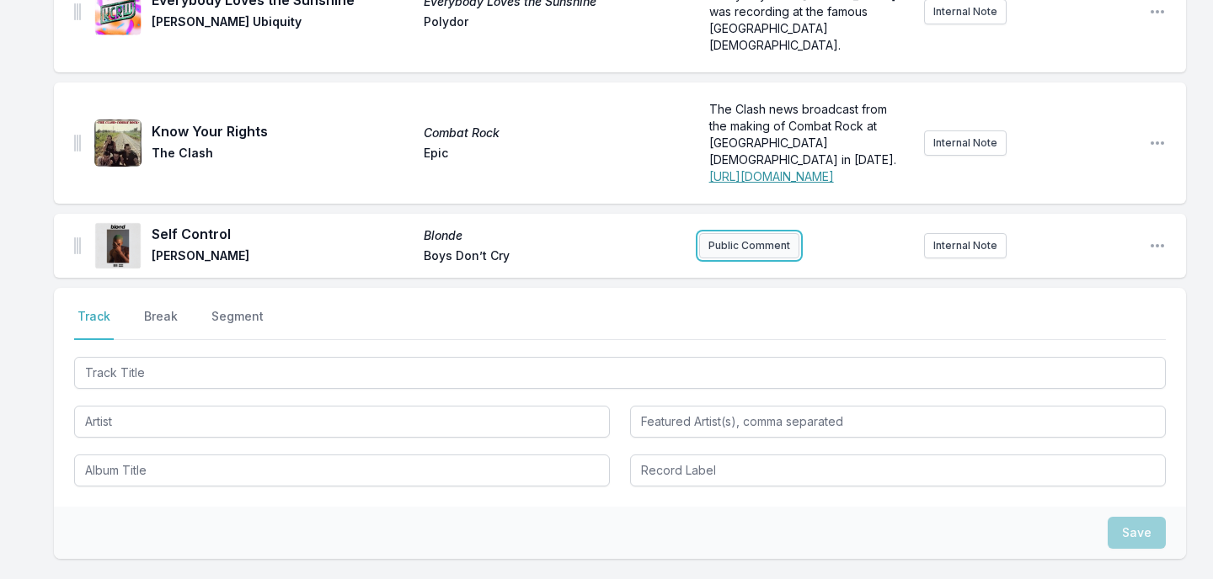
click at [738, 233] on button "Public Comment" at bounding box center [749, 245] width 100 height 25
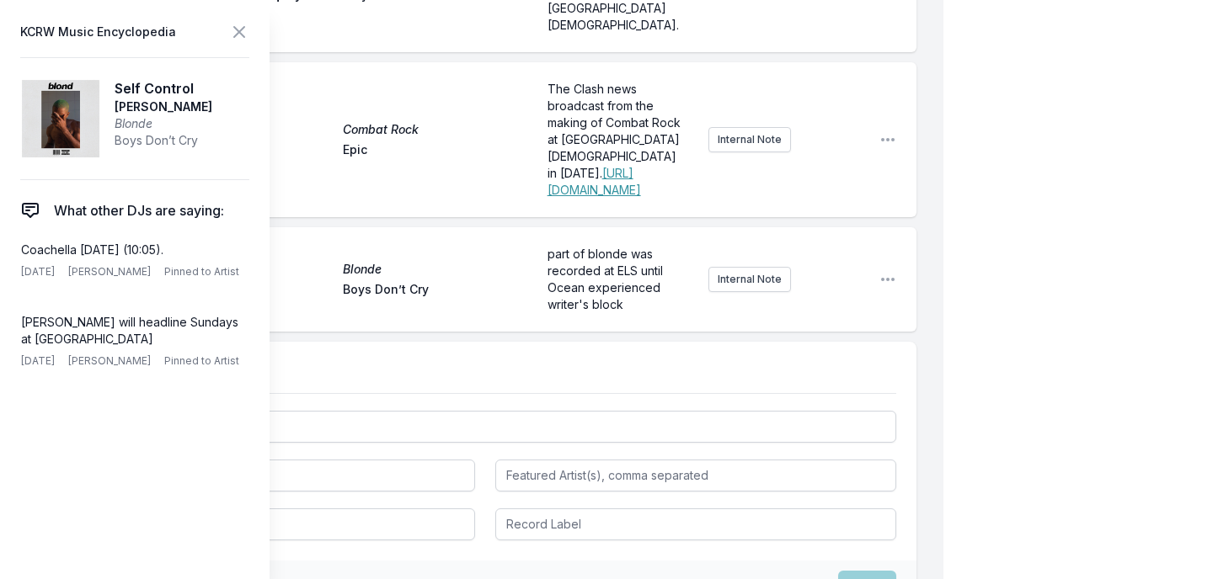
scroll to position [322, 0]
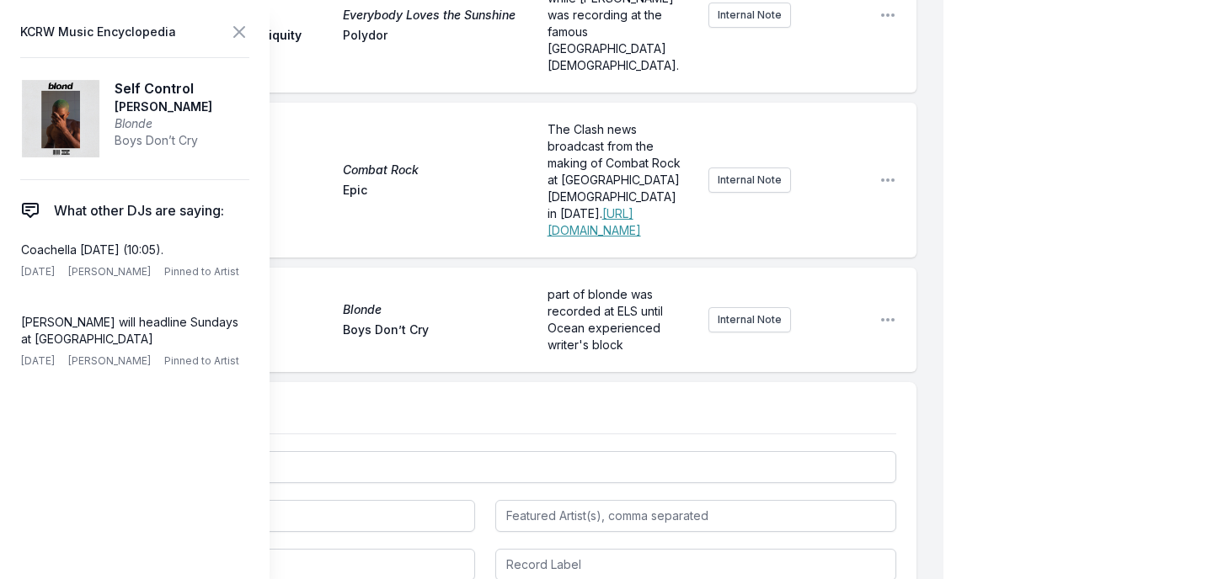
click at [1014, 112] on div "My Playlist KCRW Playlist Directory Reports NC User Guide Report Bug Sign out M…" at bounding box center [606, 246] width 1213 height 1137
